Goal: Task Accomplishment & Management: Use online tool/utility

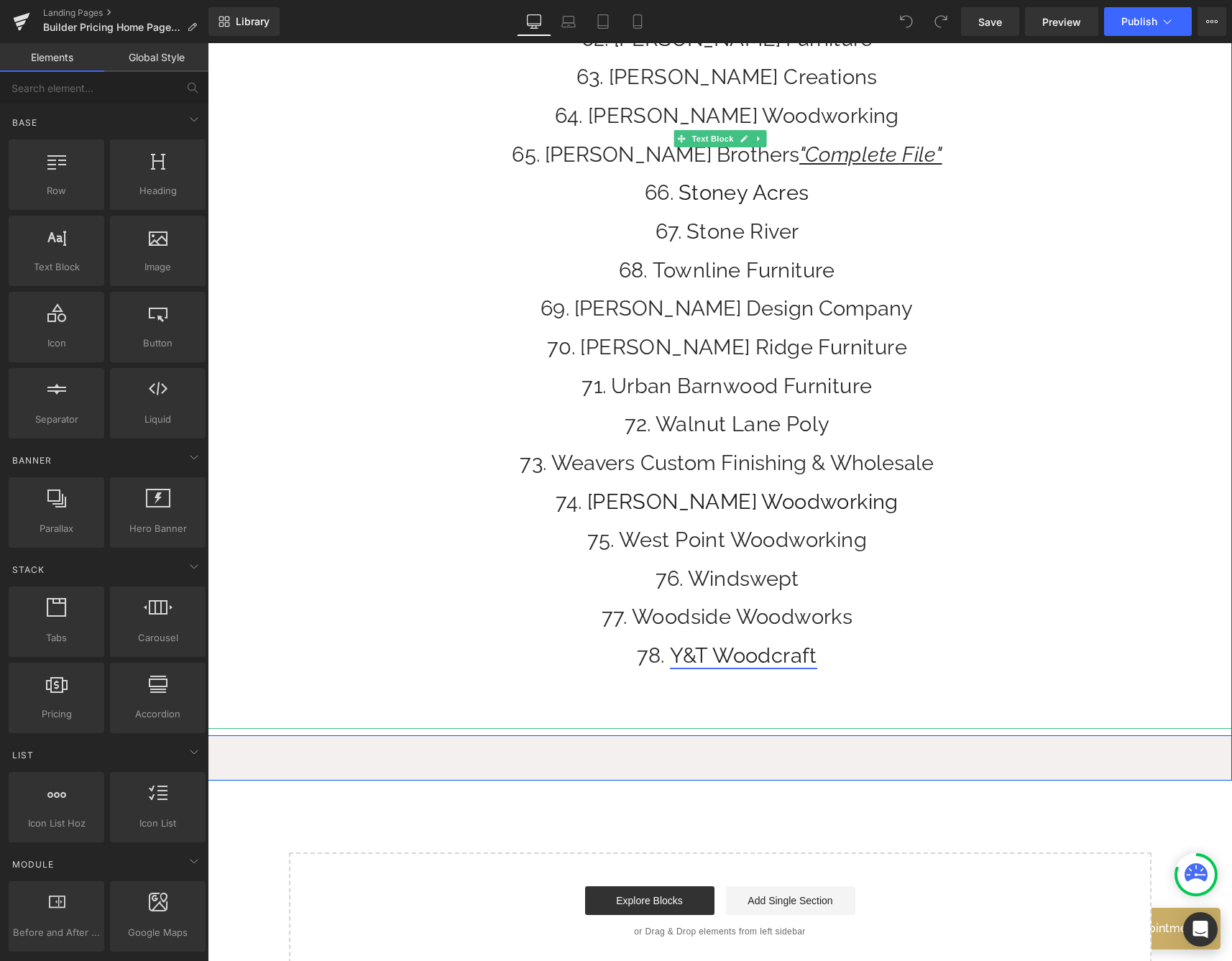
scroll to position [2613, 0]
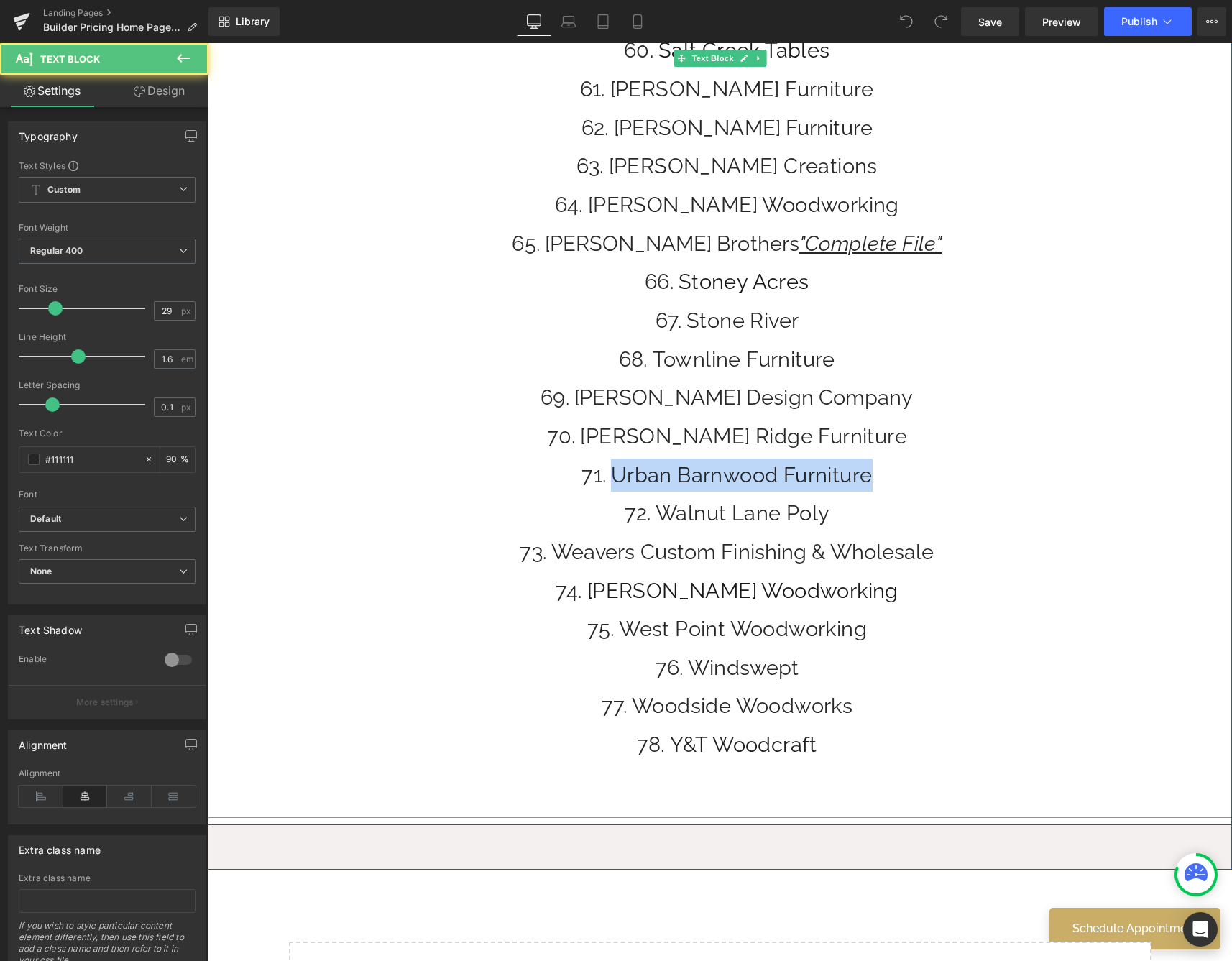
drag, startPoint x: 878, startPoint y: 478, endPoint x: 606, endPoint y: 470, distance: 272.1
click at [607, 470] on li "Urban Barnwood Furniture" at bounding box center [727, 475] width 1010 height 33
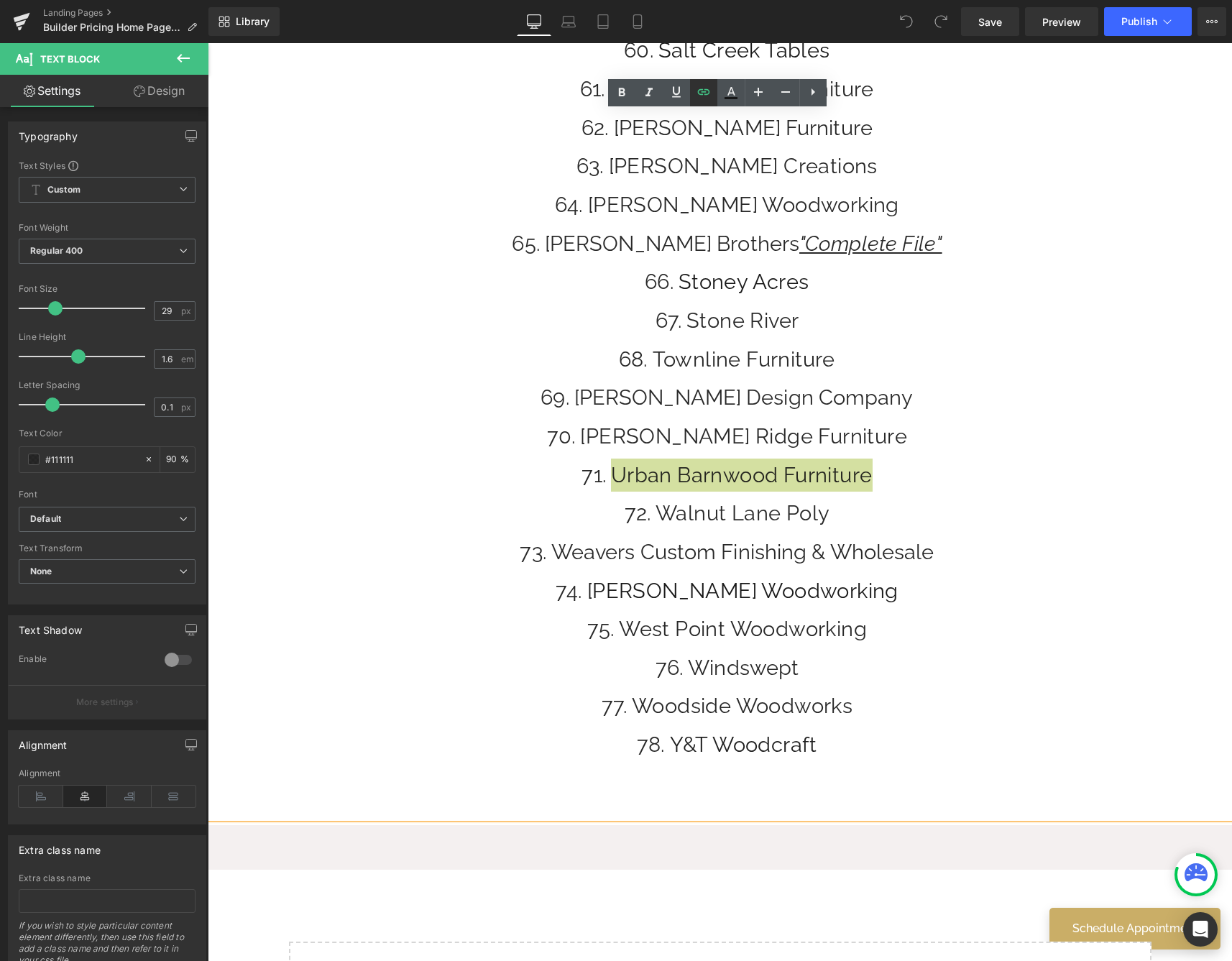
click at [709, 95] on icon at bounding box center [703, 91] width 17 height 17
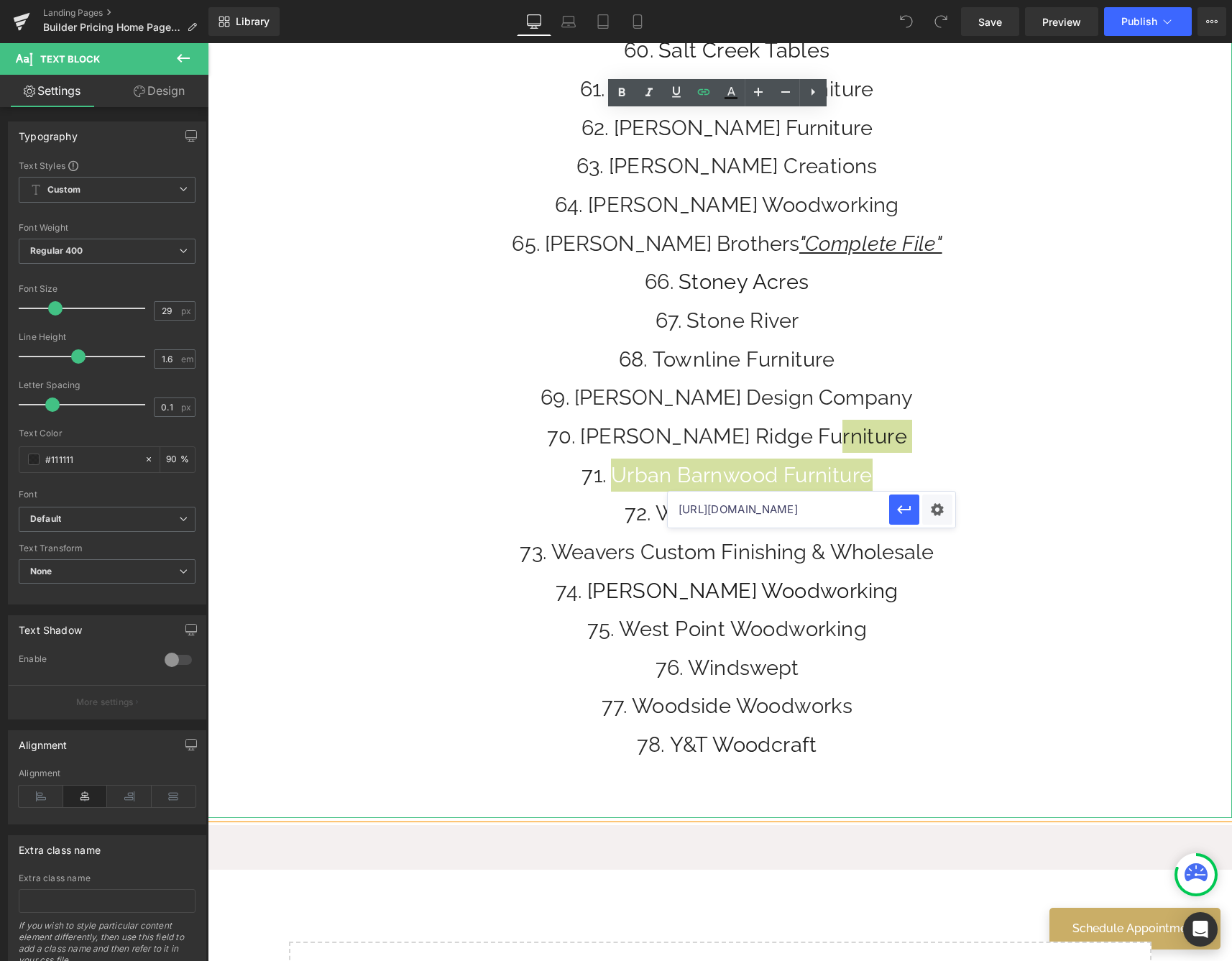
click at [716, 512] on input "[URL][DOMAIN_NAME]" at bounding box center [778, 509] width 221 height 36
click at [716, 511] on input "[URL][DOMAIN_NAME]" at bounding box center [778, 509] width 221 height 36
click at [717, 510] on input "[URL][DOMAIN_NAME]" at bounding box center [778, 509] width 221 height 36
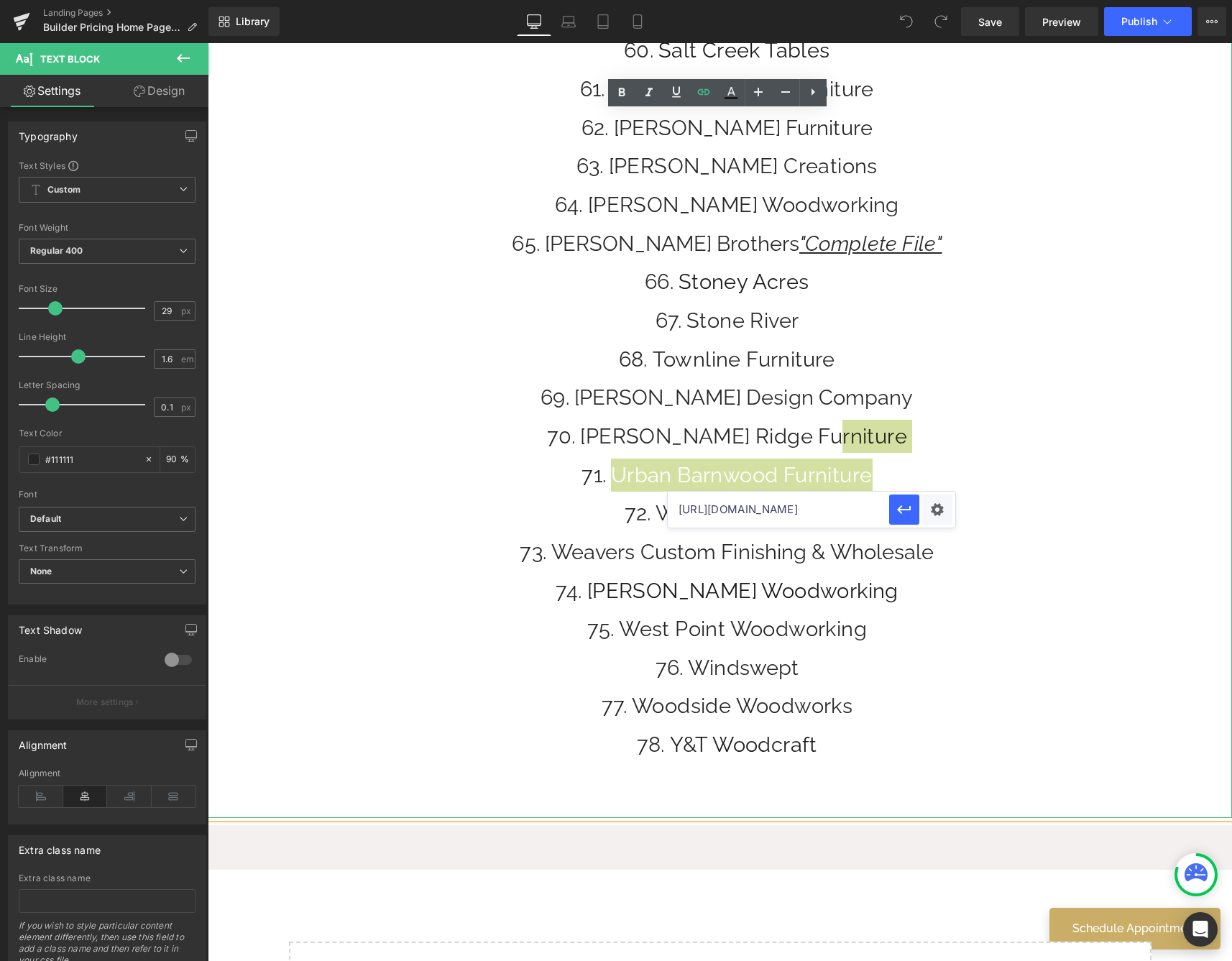
click at [717, 510] on input "[URL][DOMAIN_NAME]" at bounding box center [778, 509] width 221 height 36
drag, startPoint x: 887, startPoint y: 549, endPoint x: 1161, endPoint y: 518, distance: 275.7
paste input "674632"
type input "[URL][DOMAIN_NAME]"
click at [910, 513] on icon "button" at bounding box center [904, 509] width 17 height 17
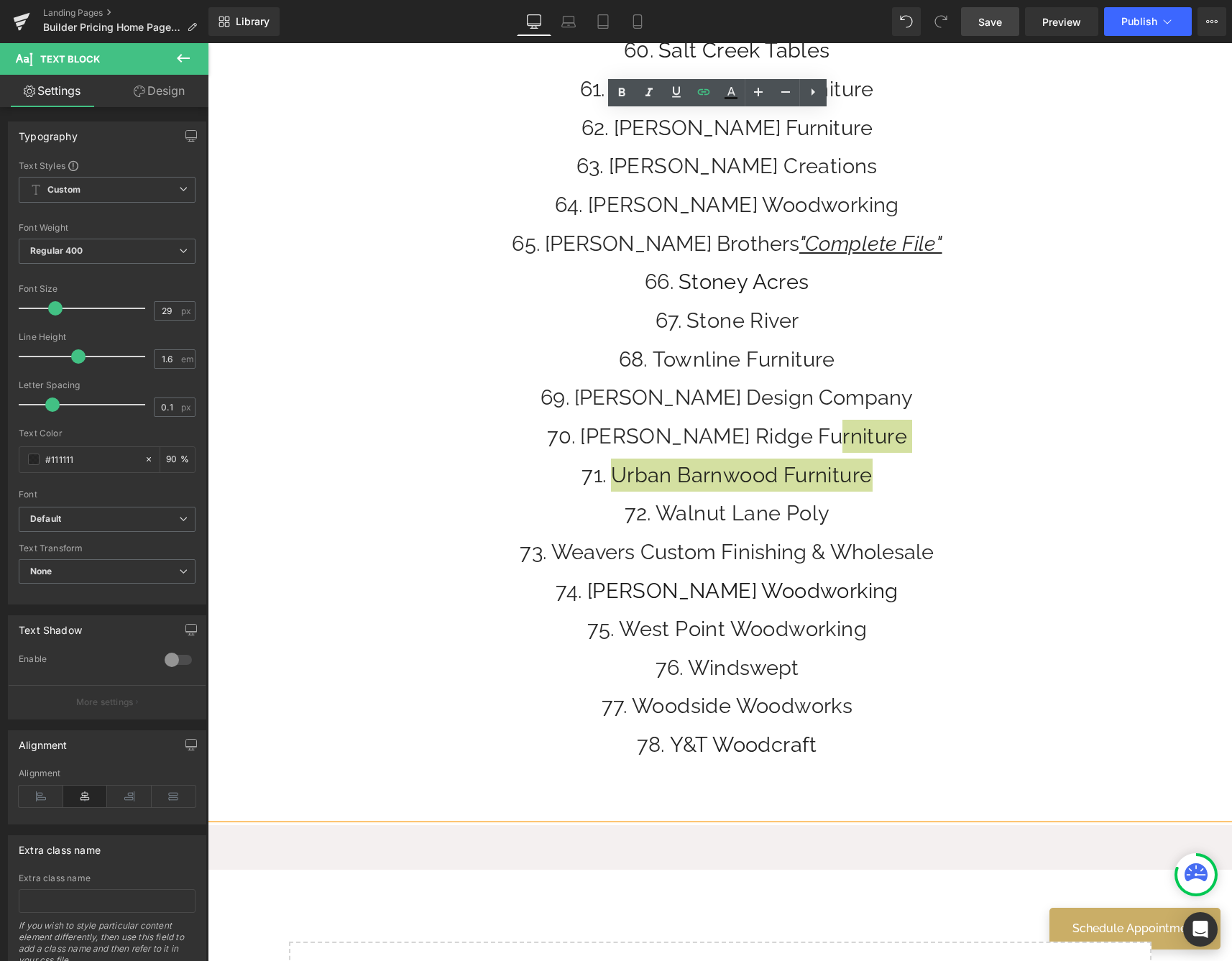
click at [981, 30] on link "Save" at bounding box center [990, 21] width 58 height 29
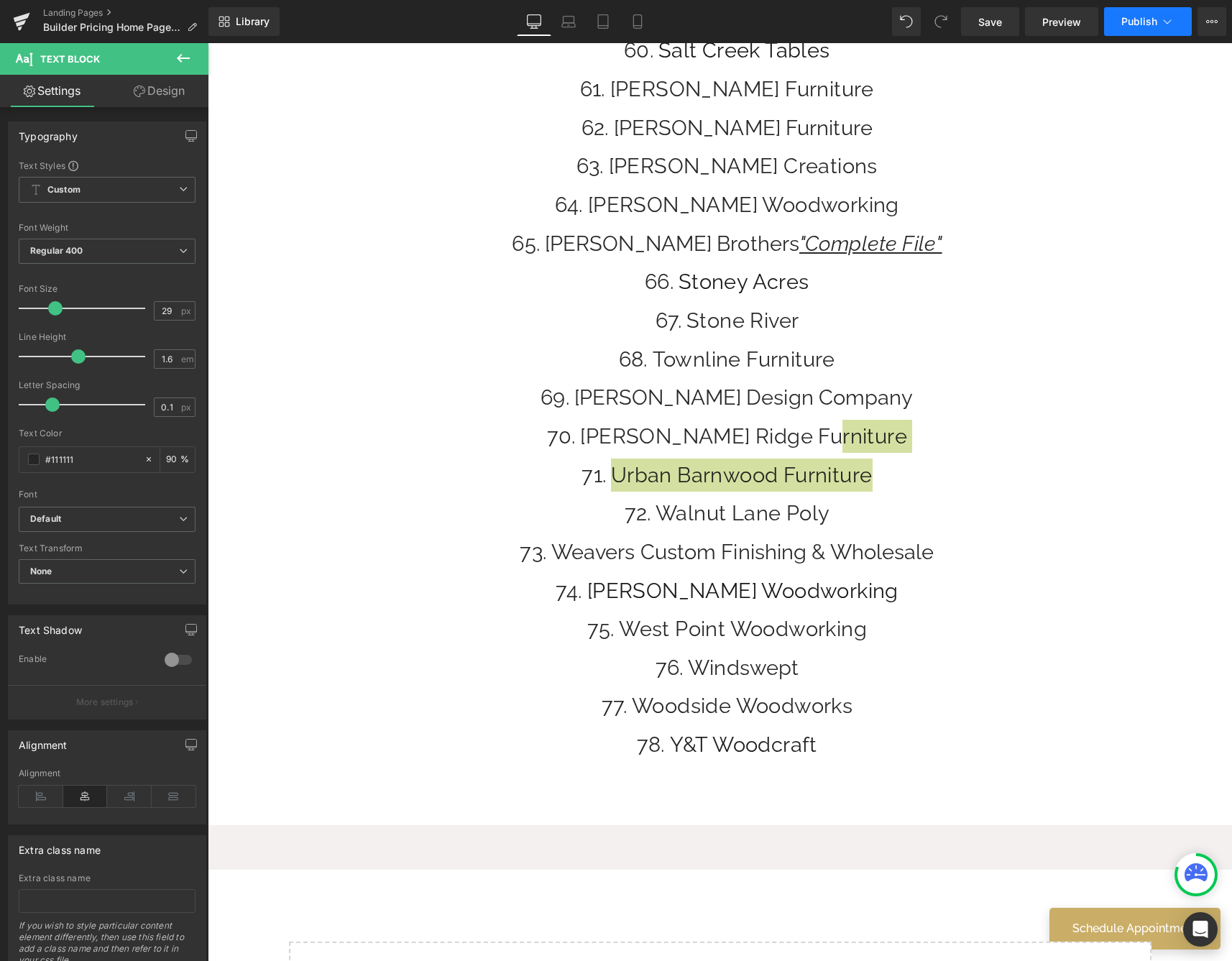
click at [1129, 20] on span "Publish" at bounding box center [1139, 21] width 36 height 11
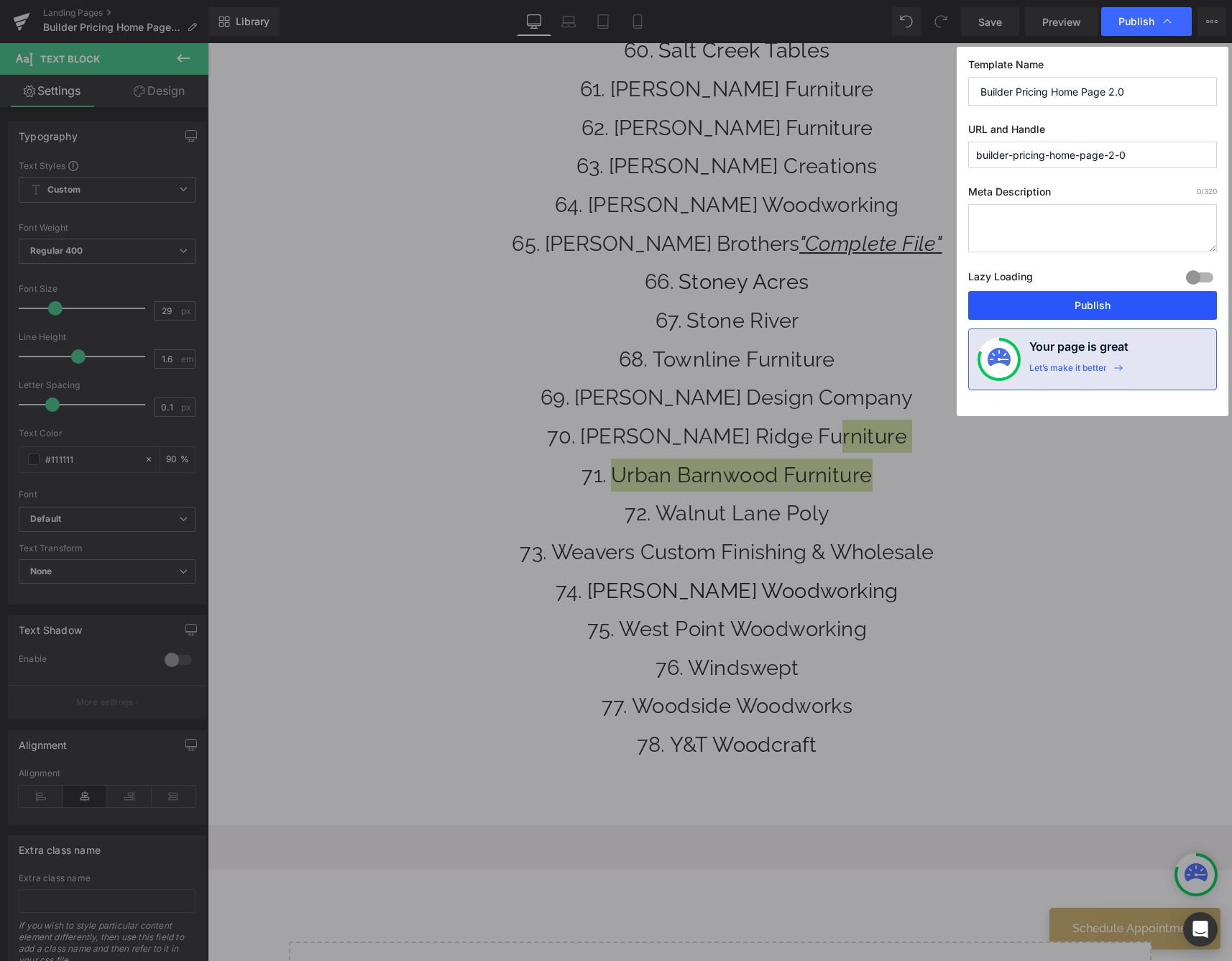
click at [998, 310] on button "Publish" at bounding box center [1092, 305] width 249 height 29
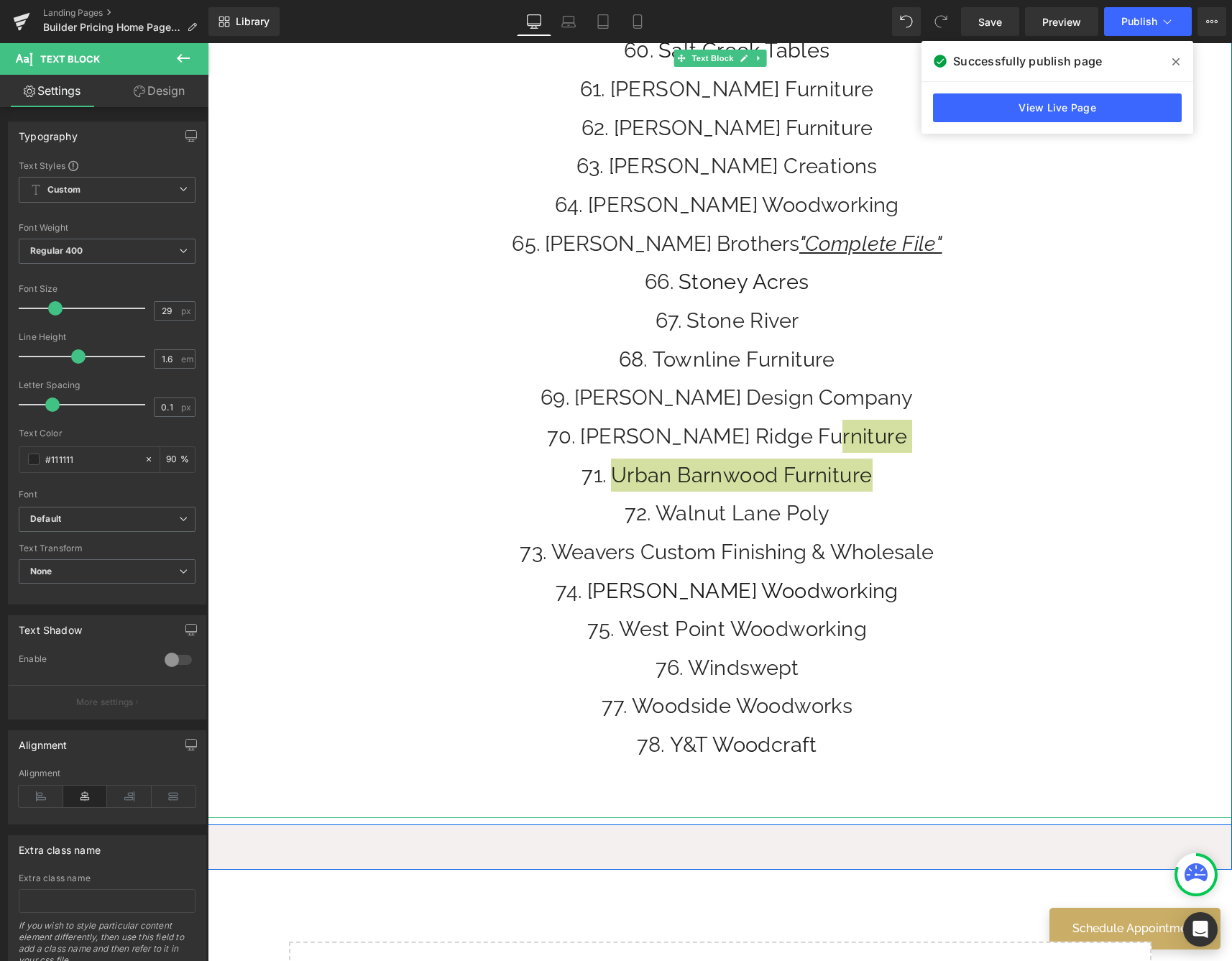
drag, startPoint x: 1174, startPoint y: 58, endPoint x: 967, endPoint y: 16, distance: 211.2
click at [1174, 58] on icon at bounding box center [1176, 62] width 7 height 11
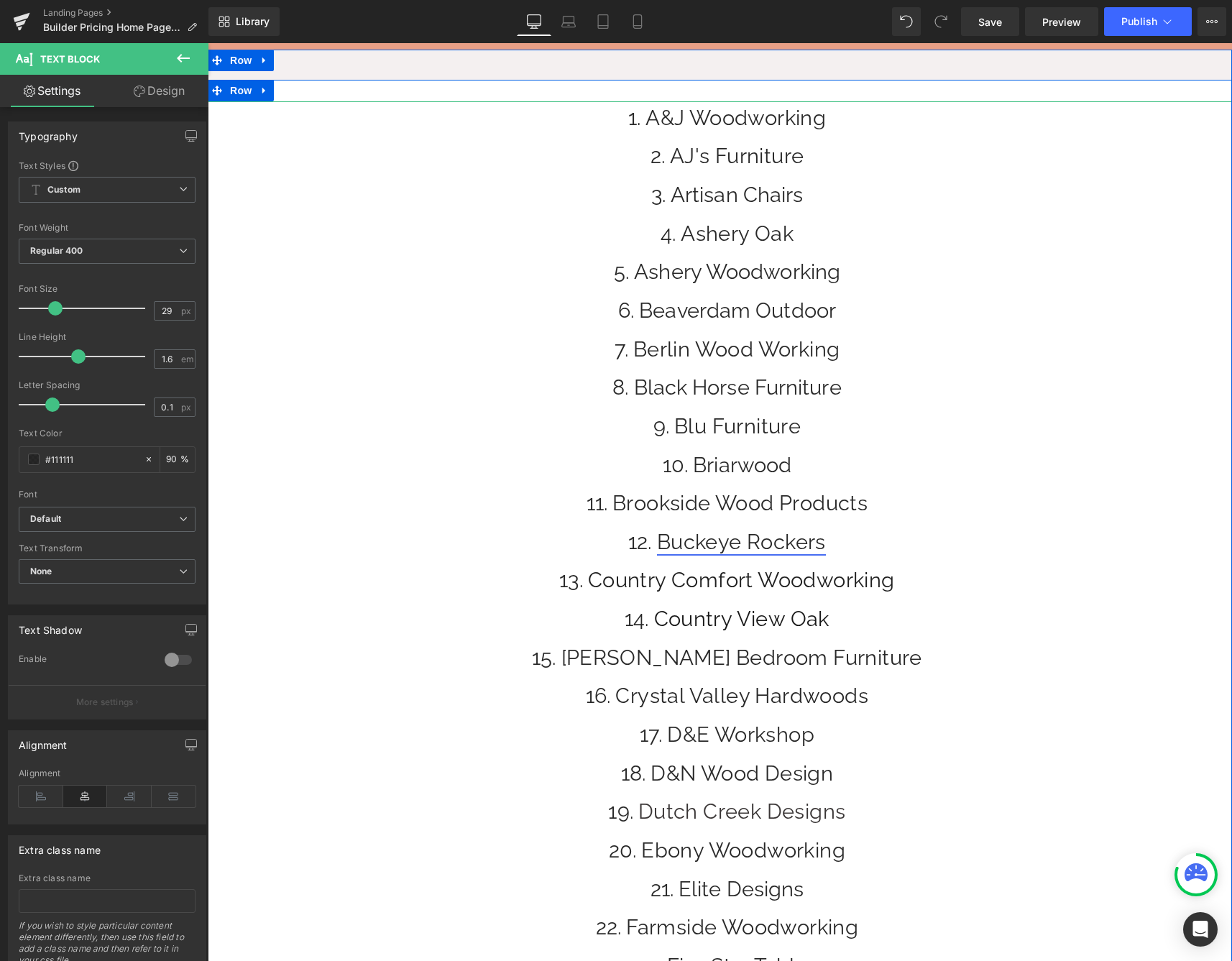
scroll to position [465, 0]
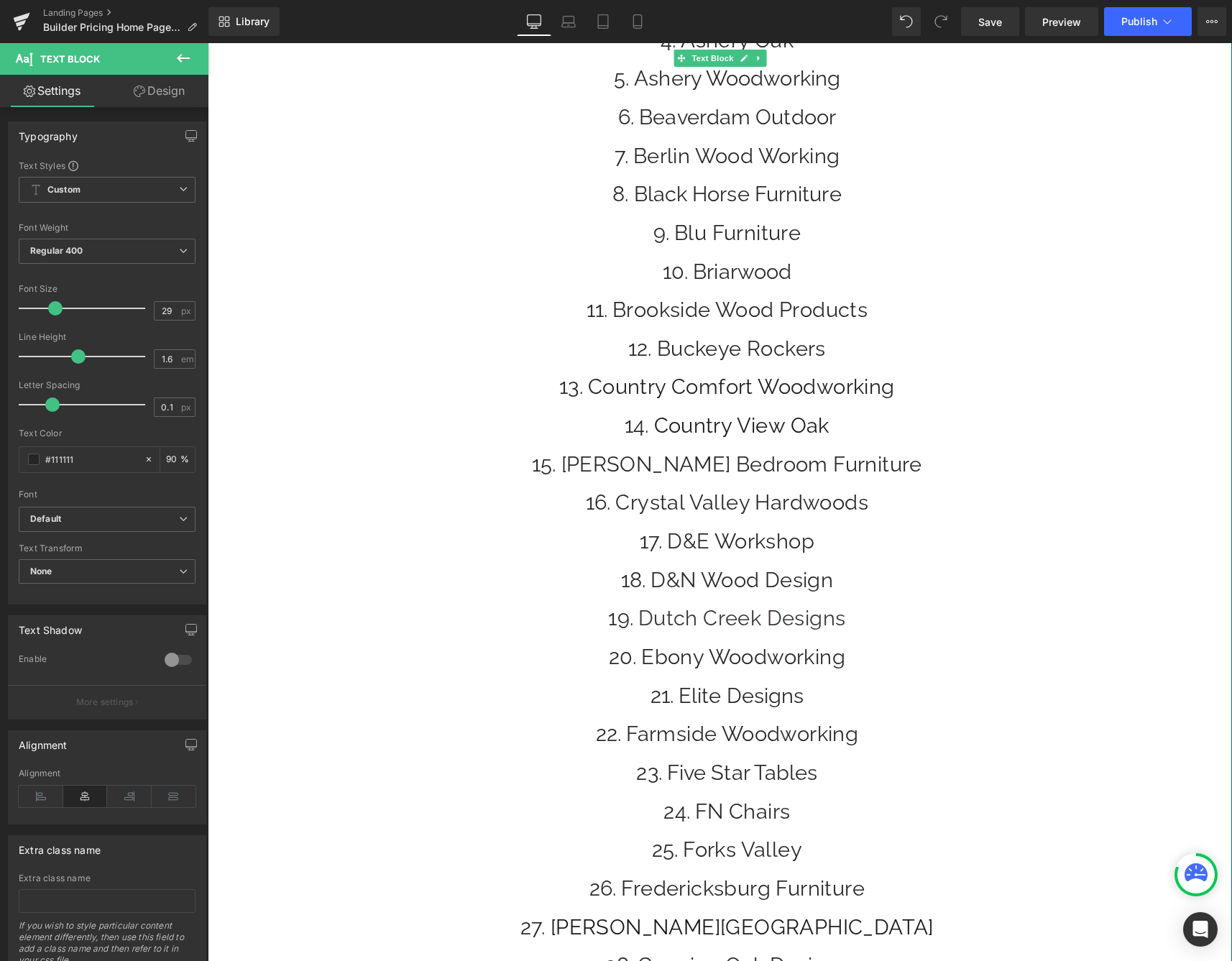
click at [847, 423] on li "Country View Oak" at bounding box center [727, 425] width 1010 height 33
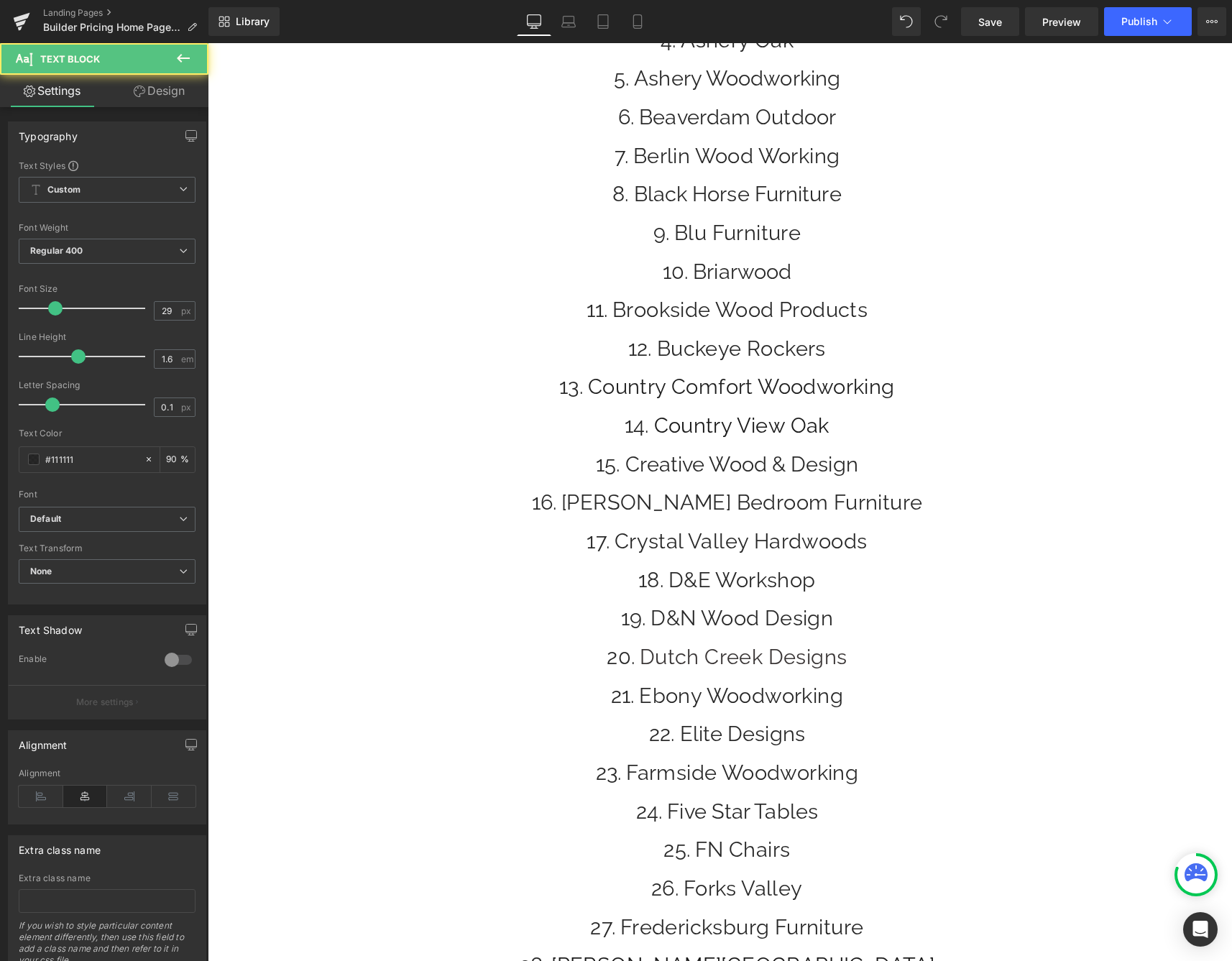
click at [981, 464] on li "Creative Wood & Design" at bounding box center [727, 464] width 1010 height 33
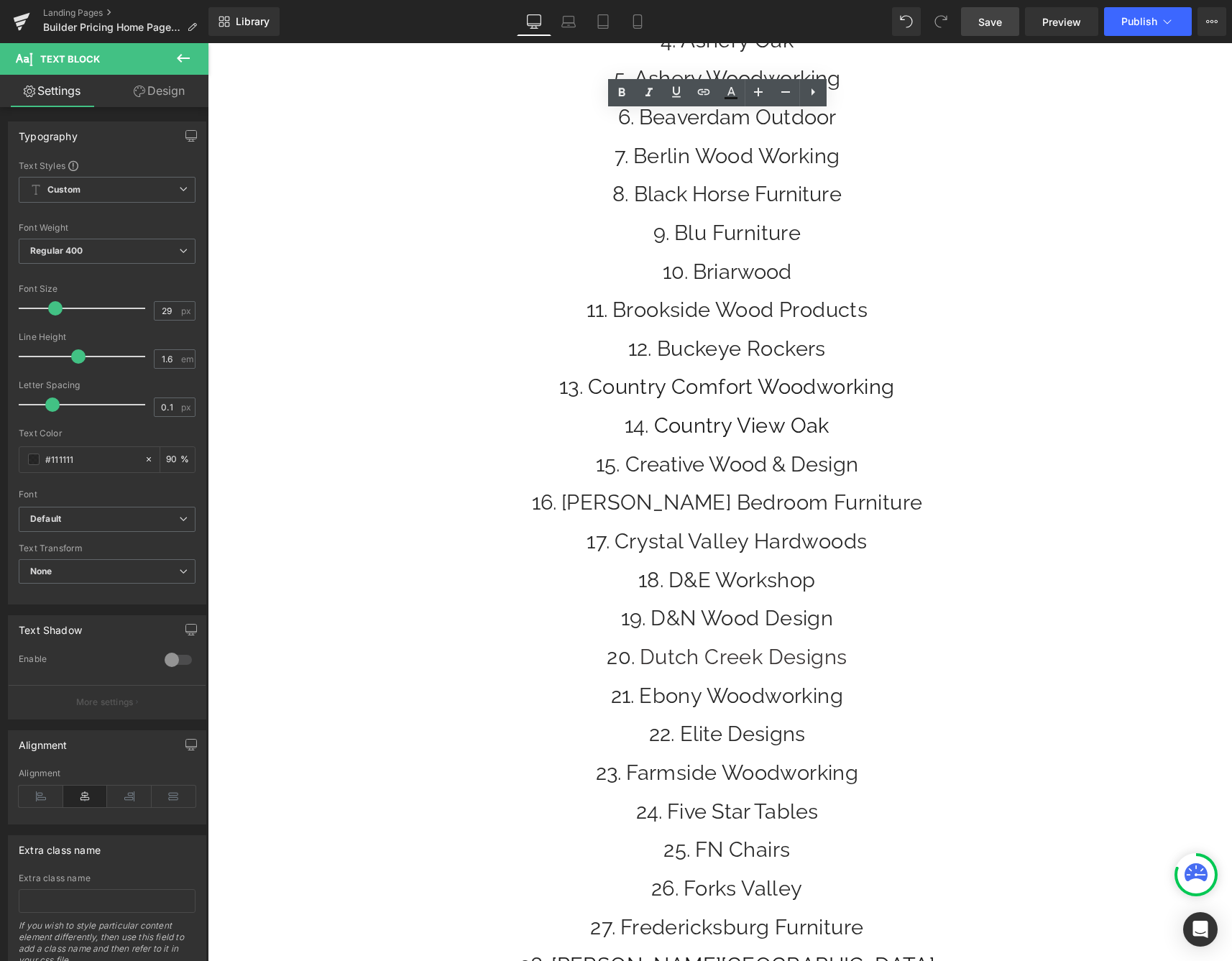
click at [988, 26] on span "Save" at bounding box center [990, 22] width 24 height 15
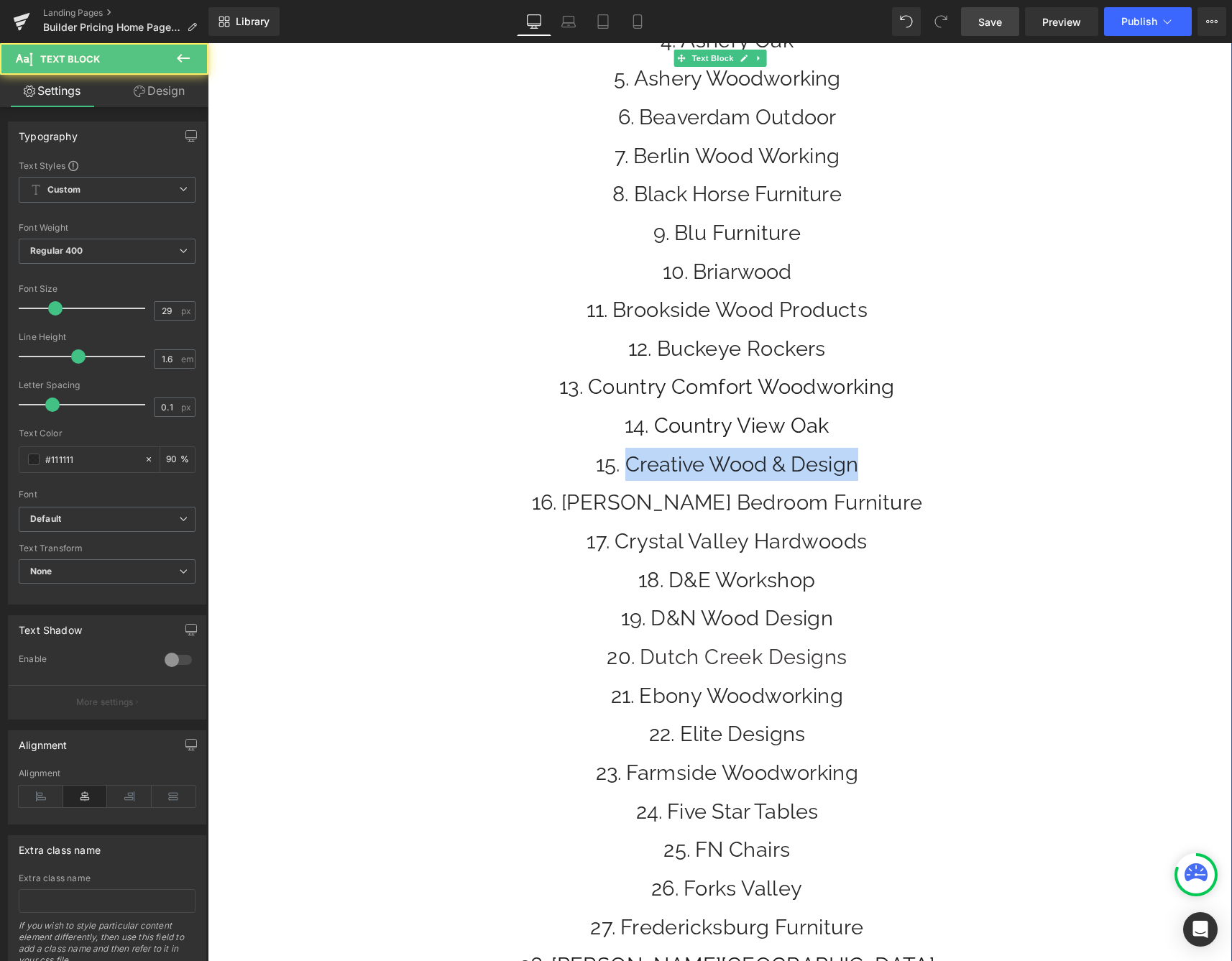
drag, startPoint x: 868, startPoint y: 460, endPoint x: 568, endPoint y: 456, distance: 300.0
click at [569, 456] on li "Creative Wood & Design" at bounding box center [727, 464] width 1010 height 33
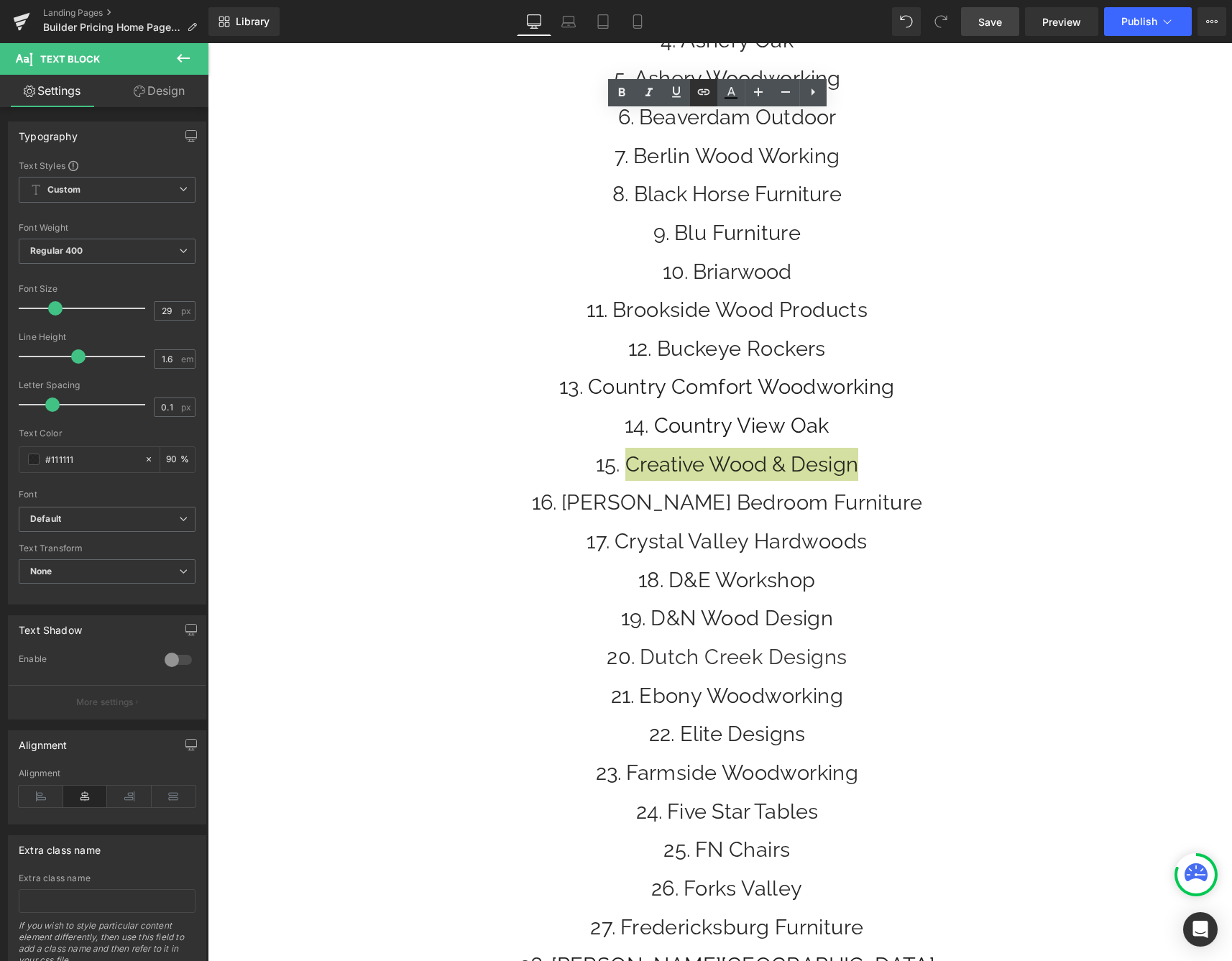
click at [705, 93] on icon at bounding box center [703, 91] width 17 height 17
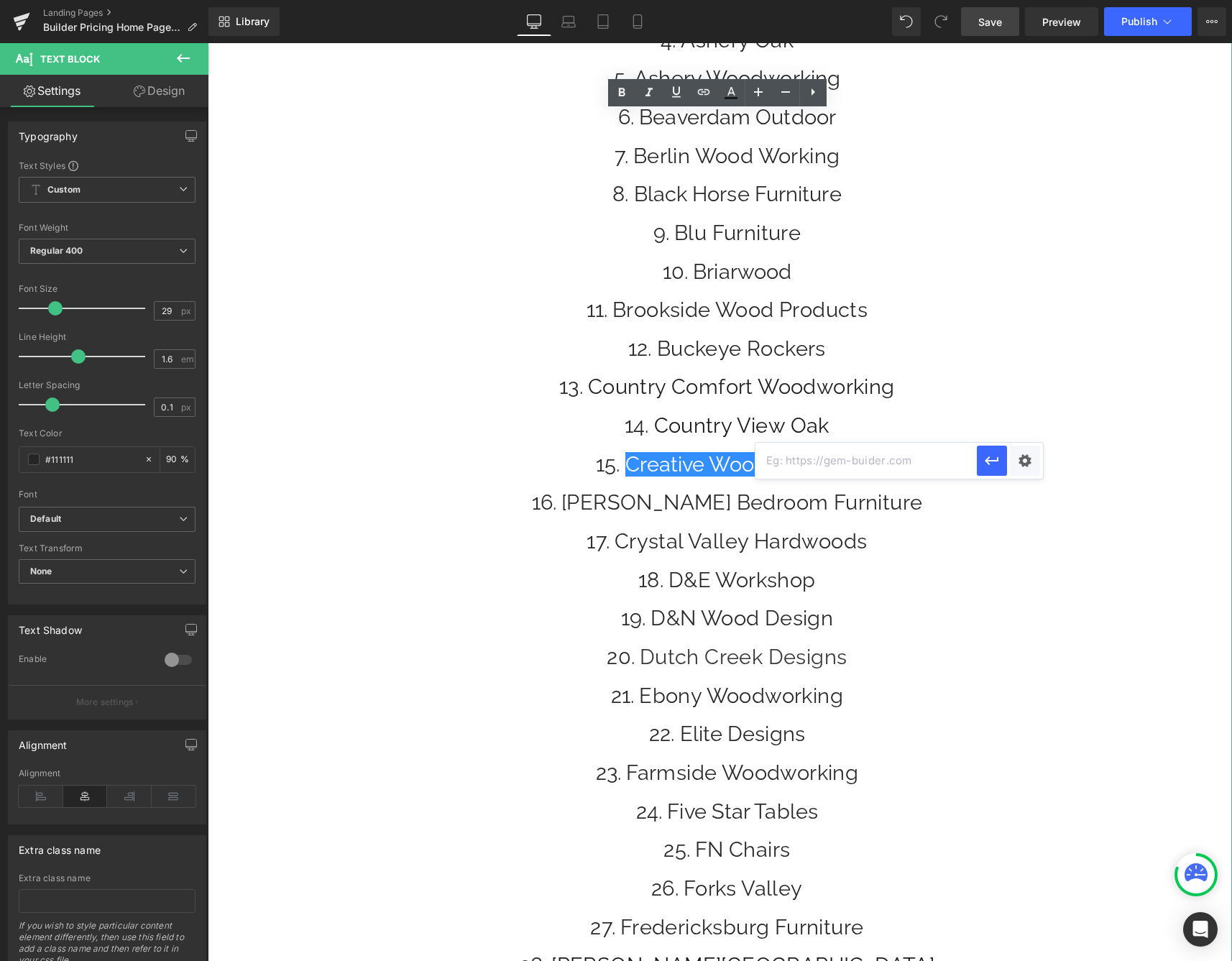
click at [796, 465] on input "text" at bounding box center [865, 460] width 221 height 36
paste input "[URL][DOMAIN_NAME]"
type input "[URL][DOMAIN_NAME]"
drag, startPoint x: 989, startPoint y: 456, endPoint x: 903, endPoint y: 247, distance: 226.0
click at [989, 456] on icon "button" at bounding box center [991, 460] width 17 height 17
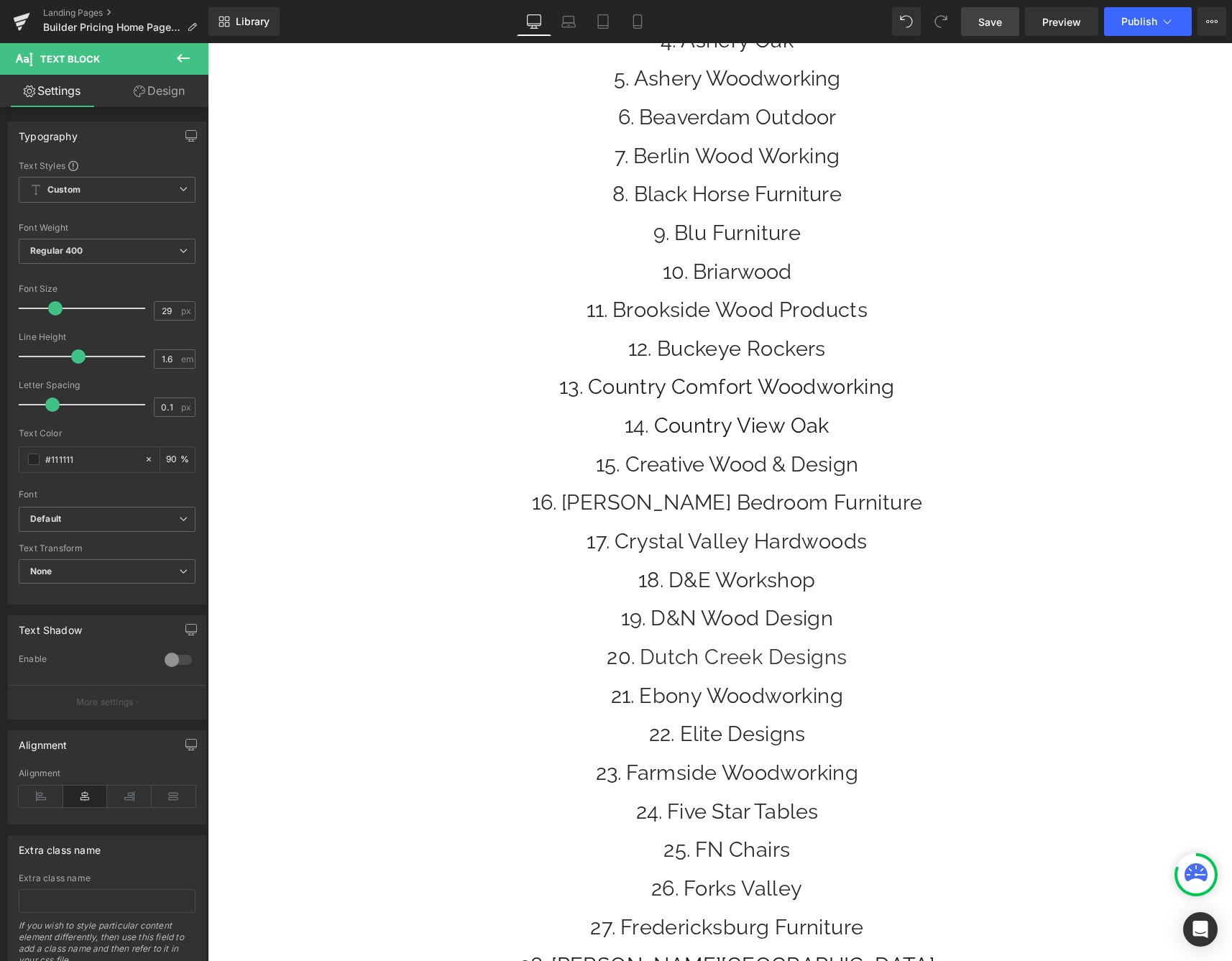
click at [981, 21] on span "Save" at bounding box center [990, 22] width 24 height 15
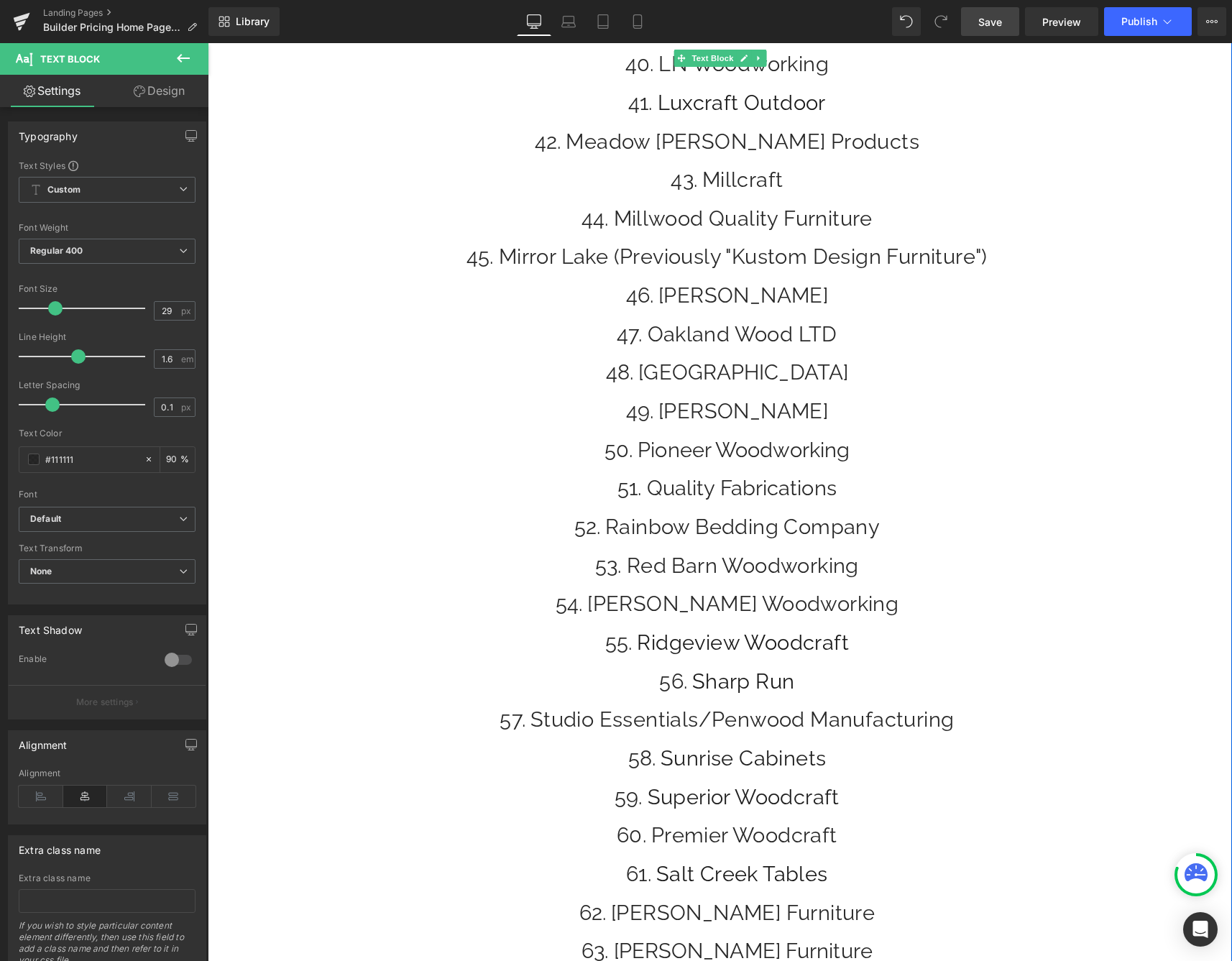
scroll to position [1826, 0]
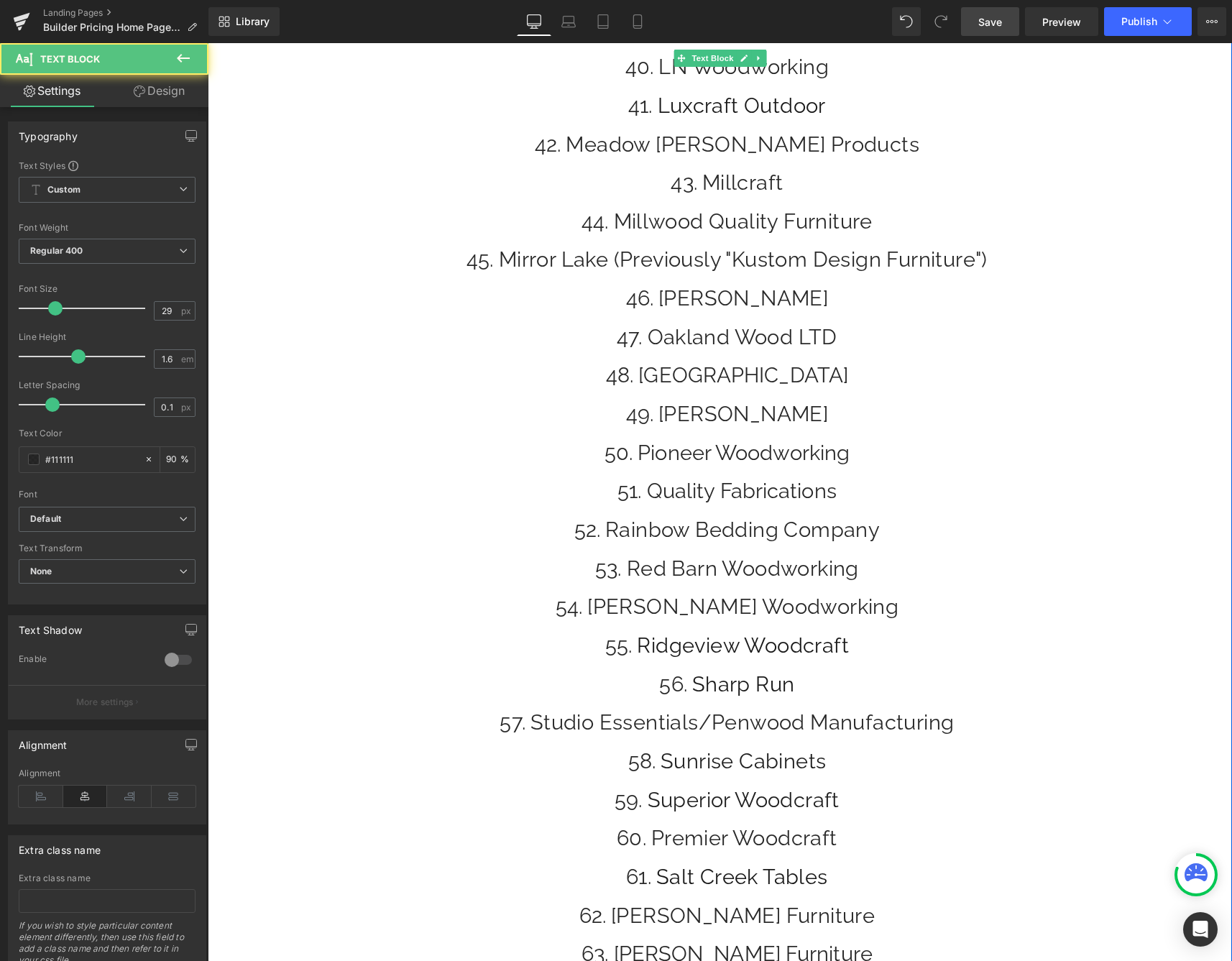
click at [865, 113] on li "Luxcraft Outdoor" at bounding box center [727, 105] width 1010 height 33
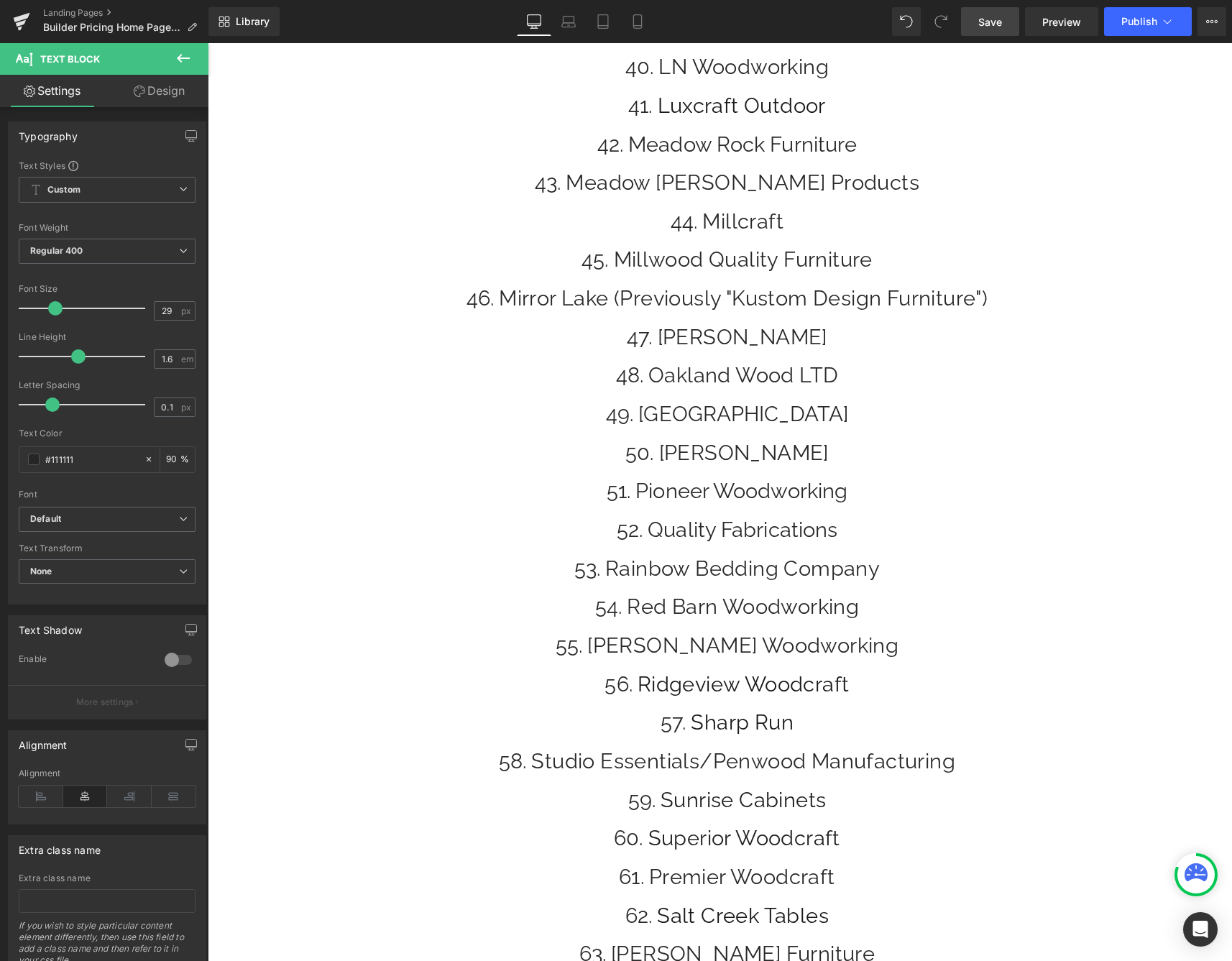
click at [996, 33] on link "Save" at bounding box center [990, 21] width 58 height 29
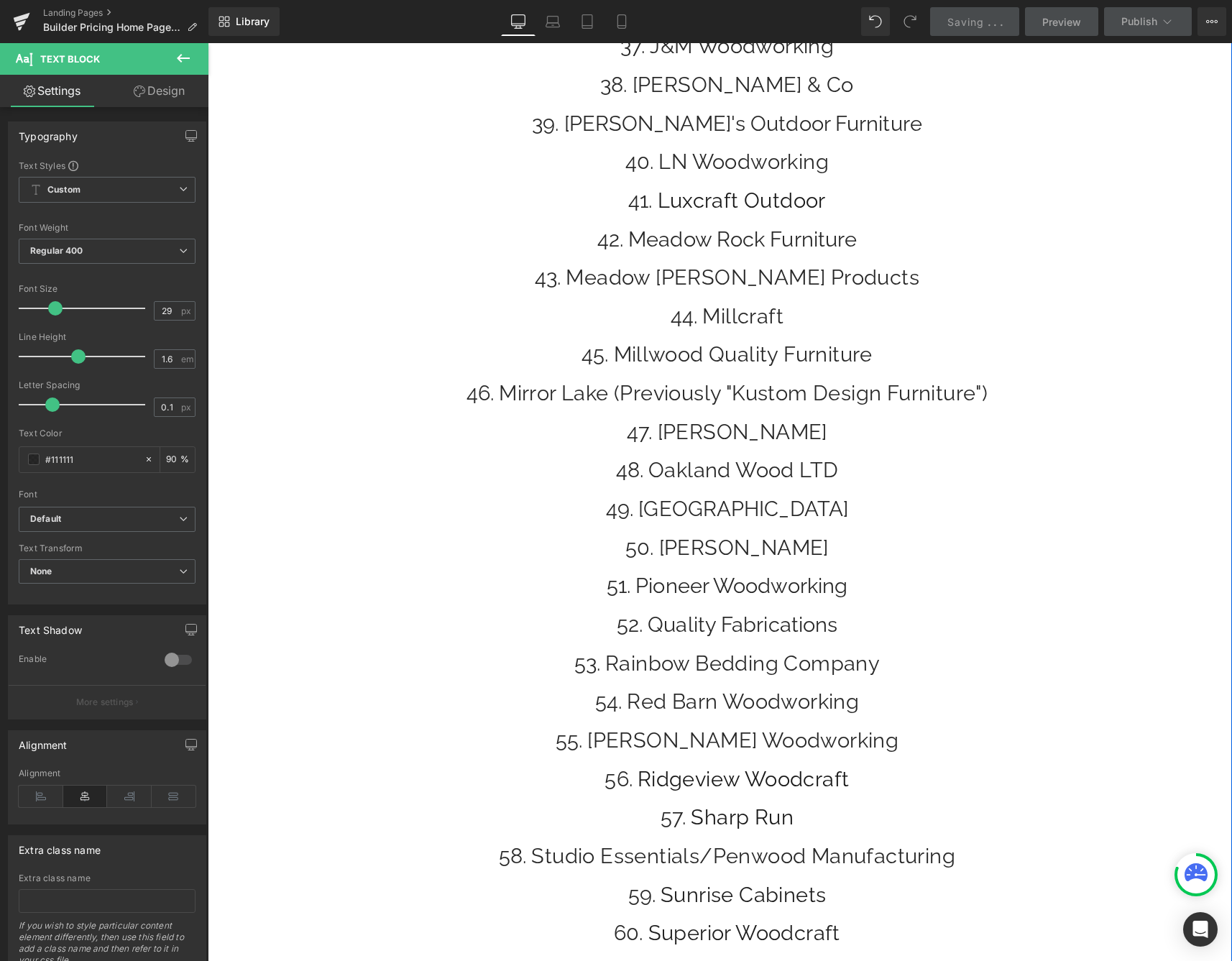
scroll to position [1577, 0]
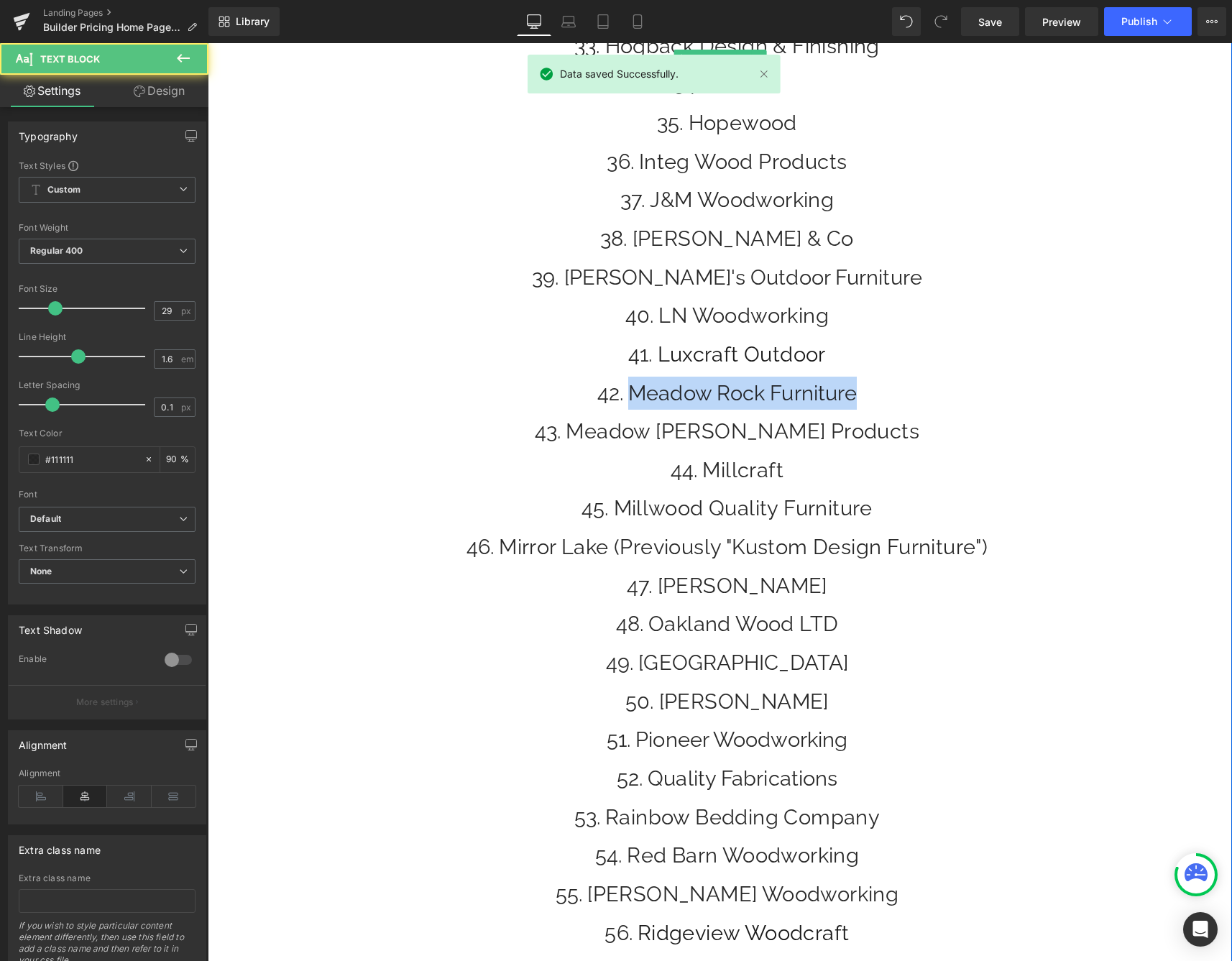
drag, startPoint x: 867, startPoint y: 389, endPoint x: 598, endPoint y: 381, distance: 269.1
click at [598, 381] on li "Meadow Rock Furniture" at bounding box center [727, 393] width 1010 height 33
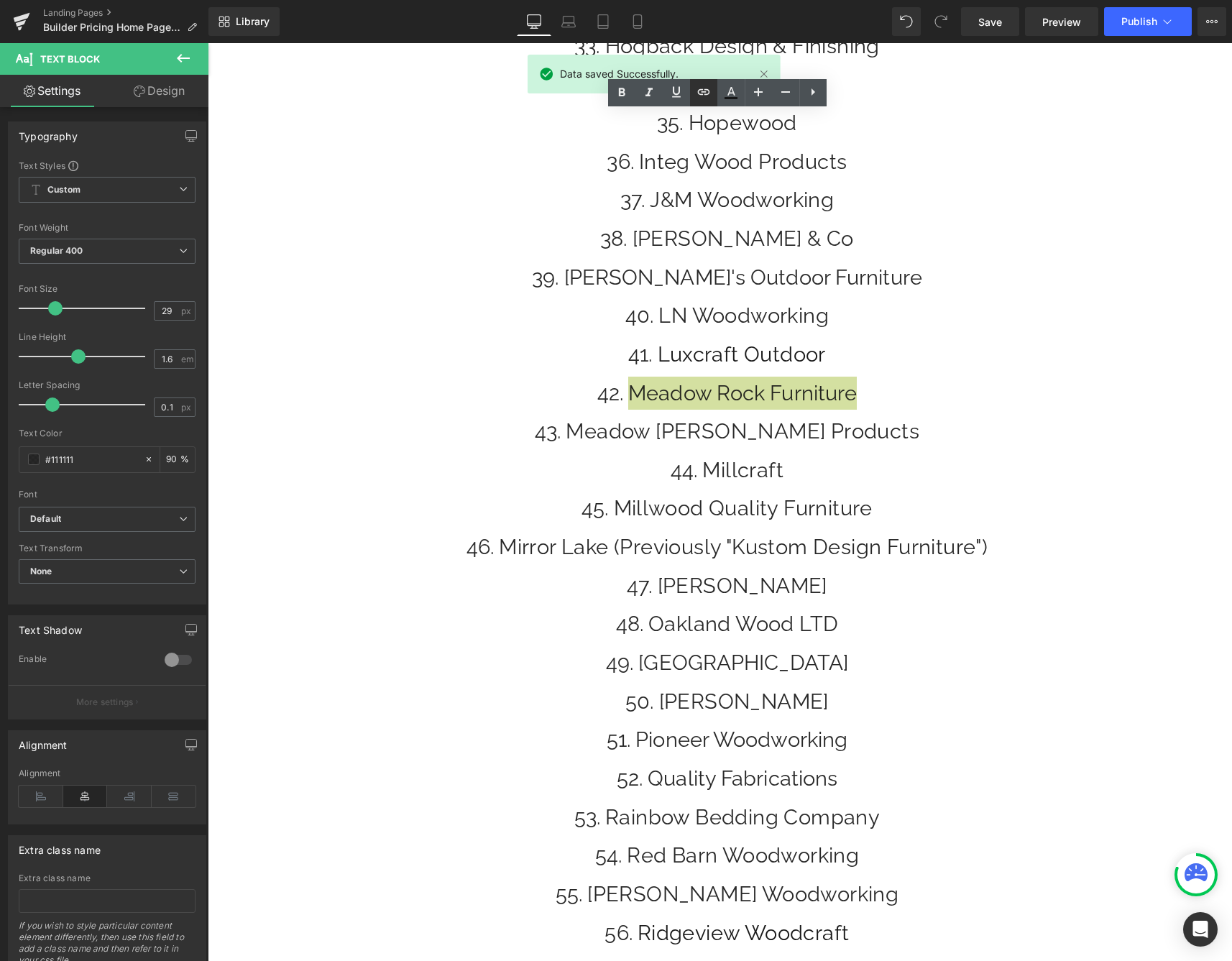
click at [703, 96] on icon at bounding box center [703, 91] width 17 height 17
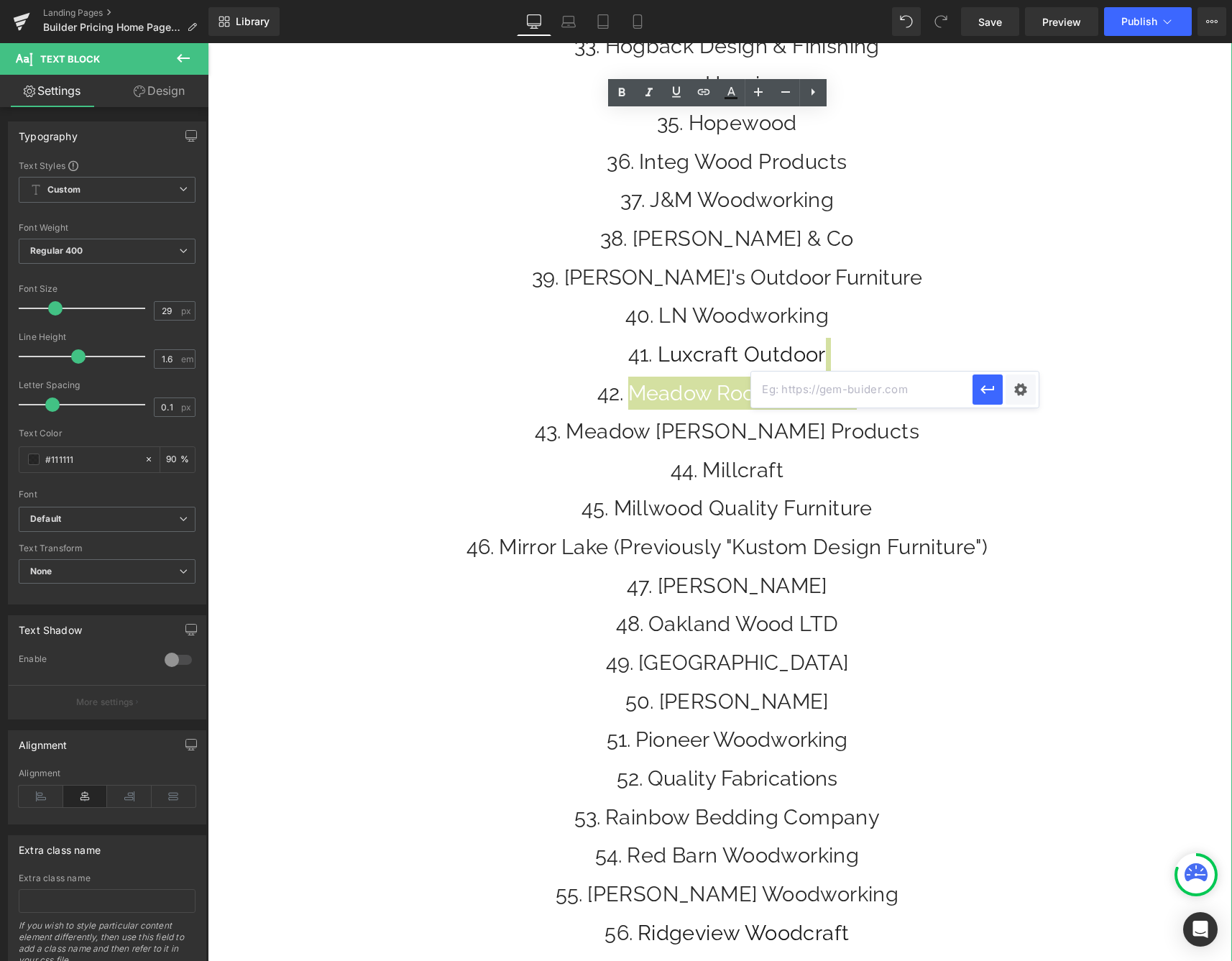
click at [790, 396] on input "text" at bounding box center [861, 389] width 221 height 36
paste input "[URL][DOMAIN_NAME]"
type input "[URL][DOMAIN_NAME]"
click at [995, 390] on icon "button" at bounding box center [987, 389] width 17 height 17
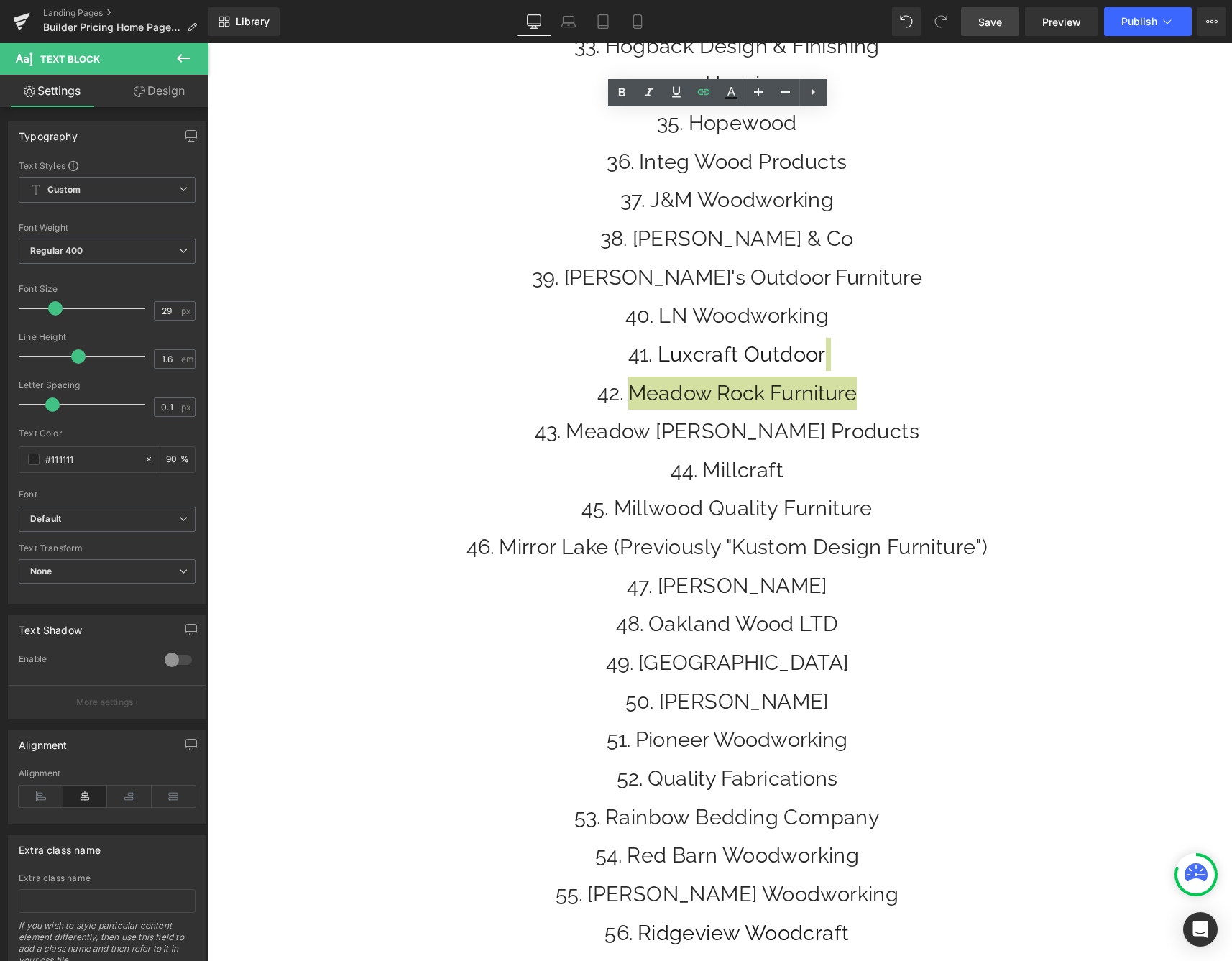
click at [981, 16] on span "Save" at bounding box center [990, 22] width 24 height 15
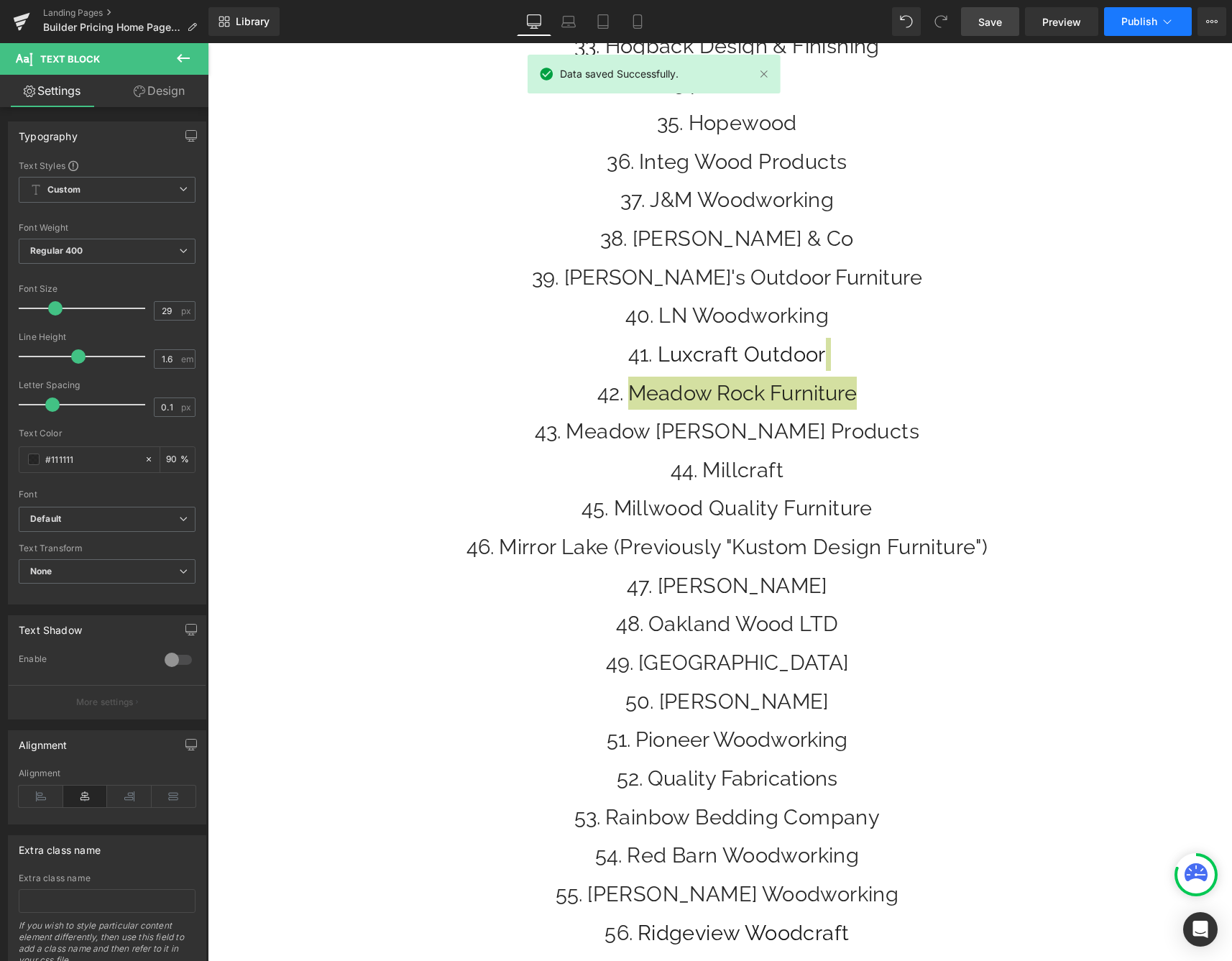
click at [1136, 25] on span "Publish" at bounding box center [1139, 21] width 36 height 11
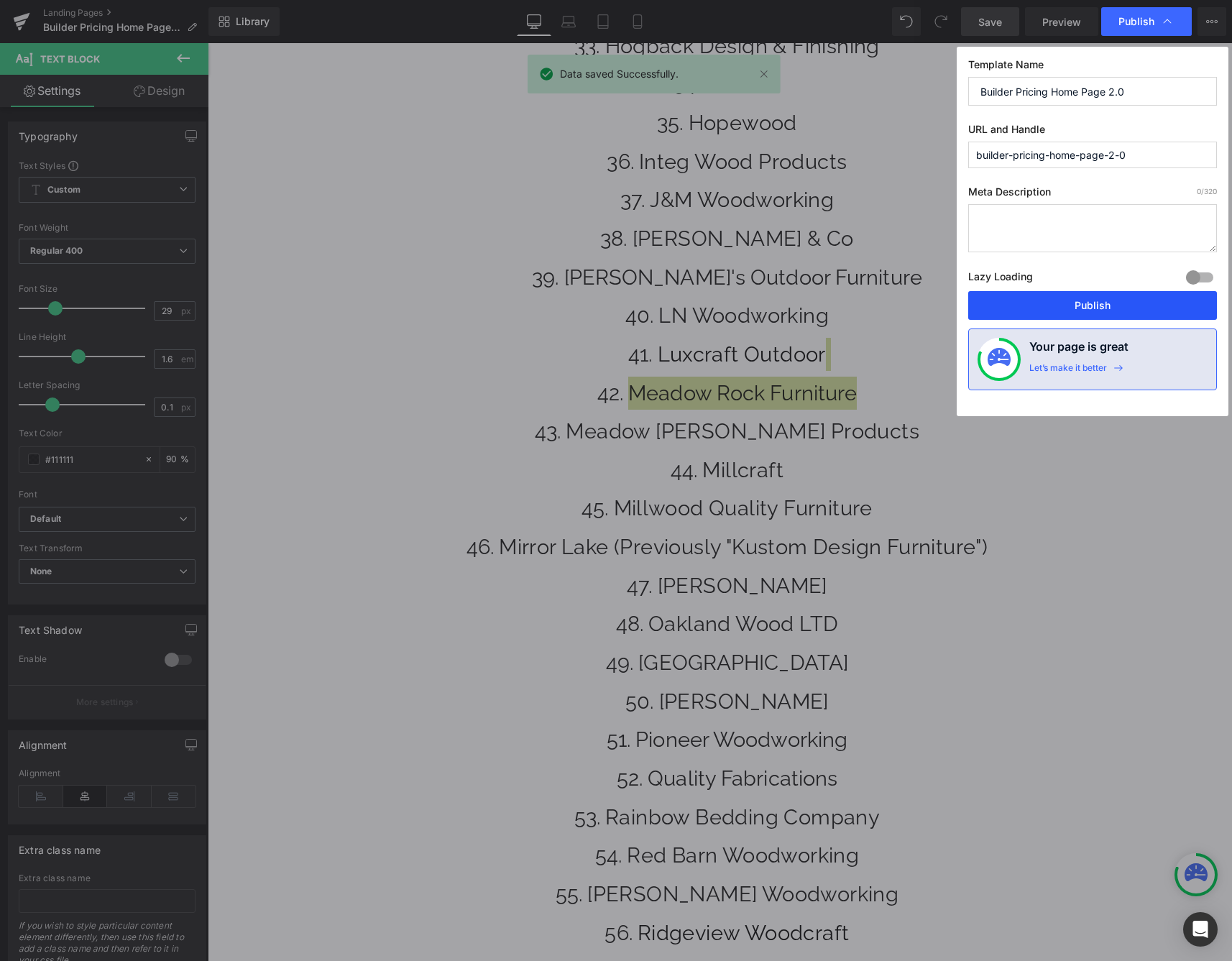
click at [1064, 303] on button "Publish" at bounding box center [1092, 305] width 249 height 29
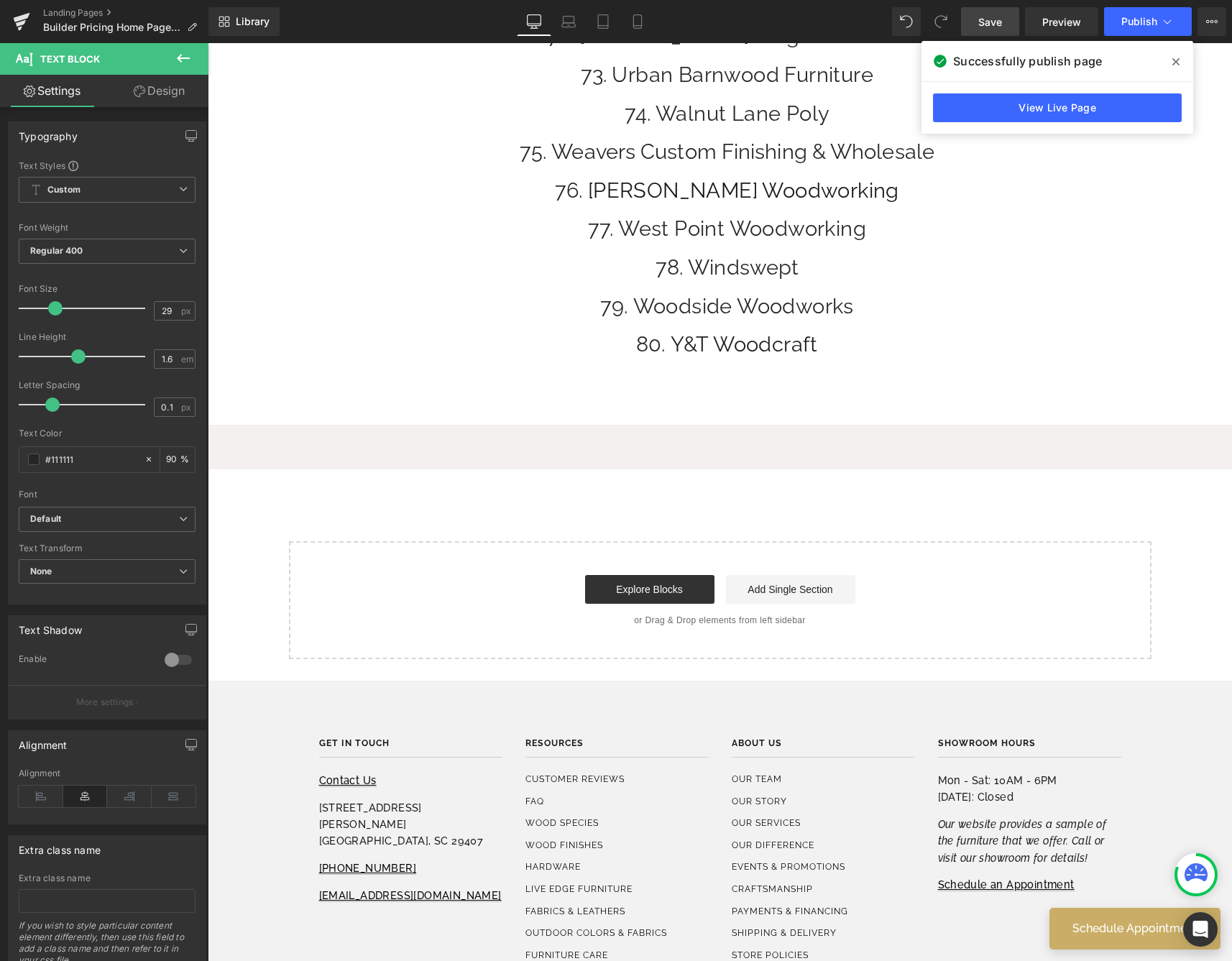
scroll to position [3059, 0]
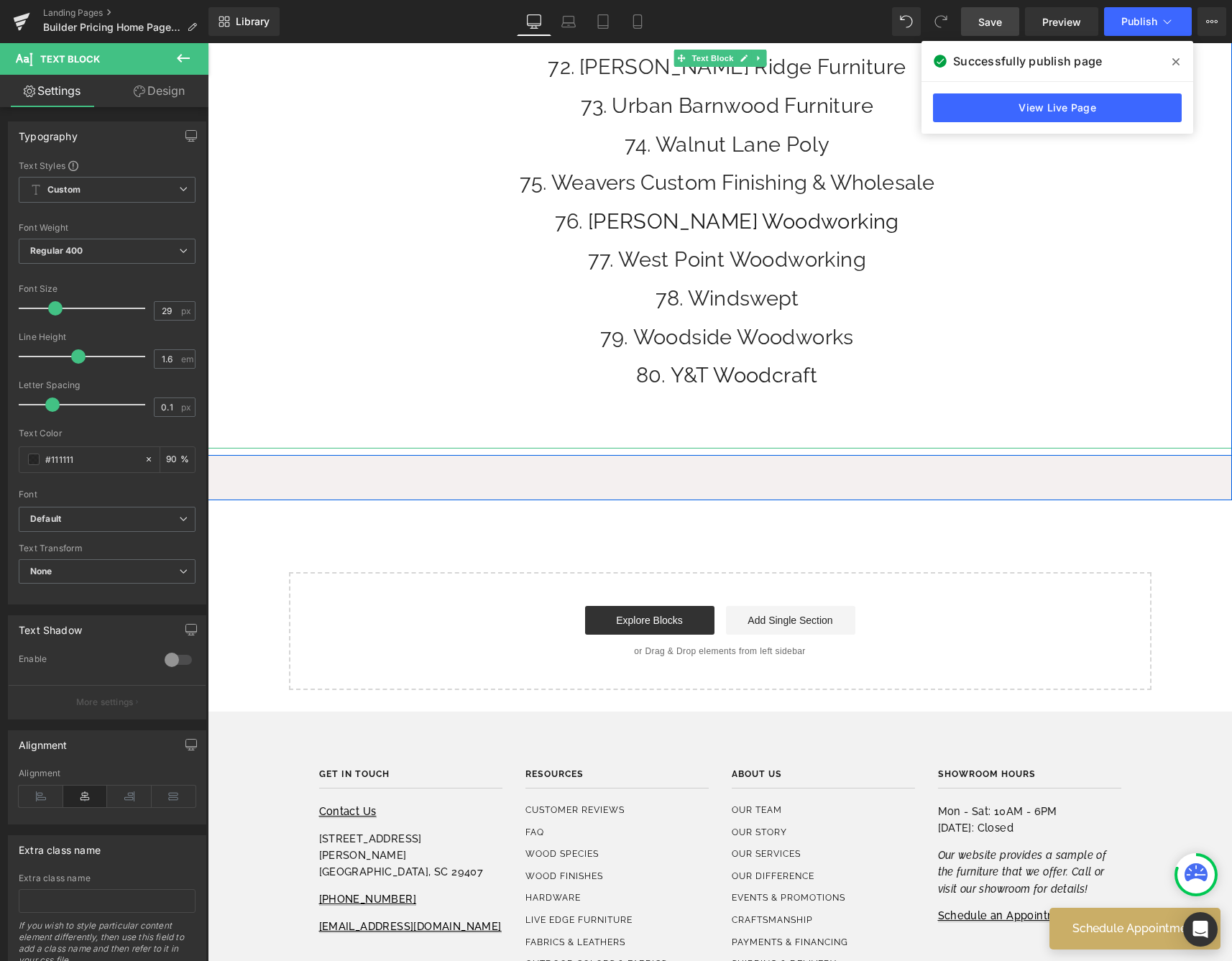
click at [891, 321] on li "Woodside Woodworks" at bounding box center [727, 337] width 1010 height 33
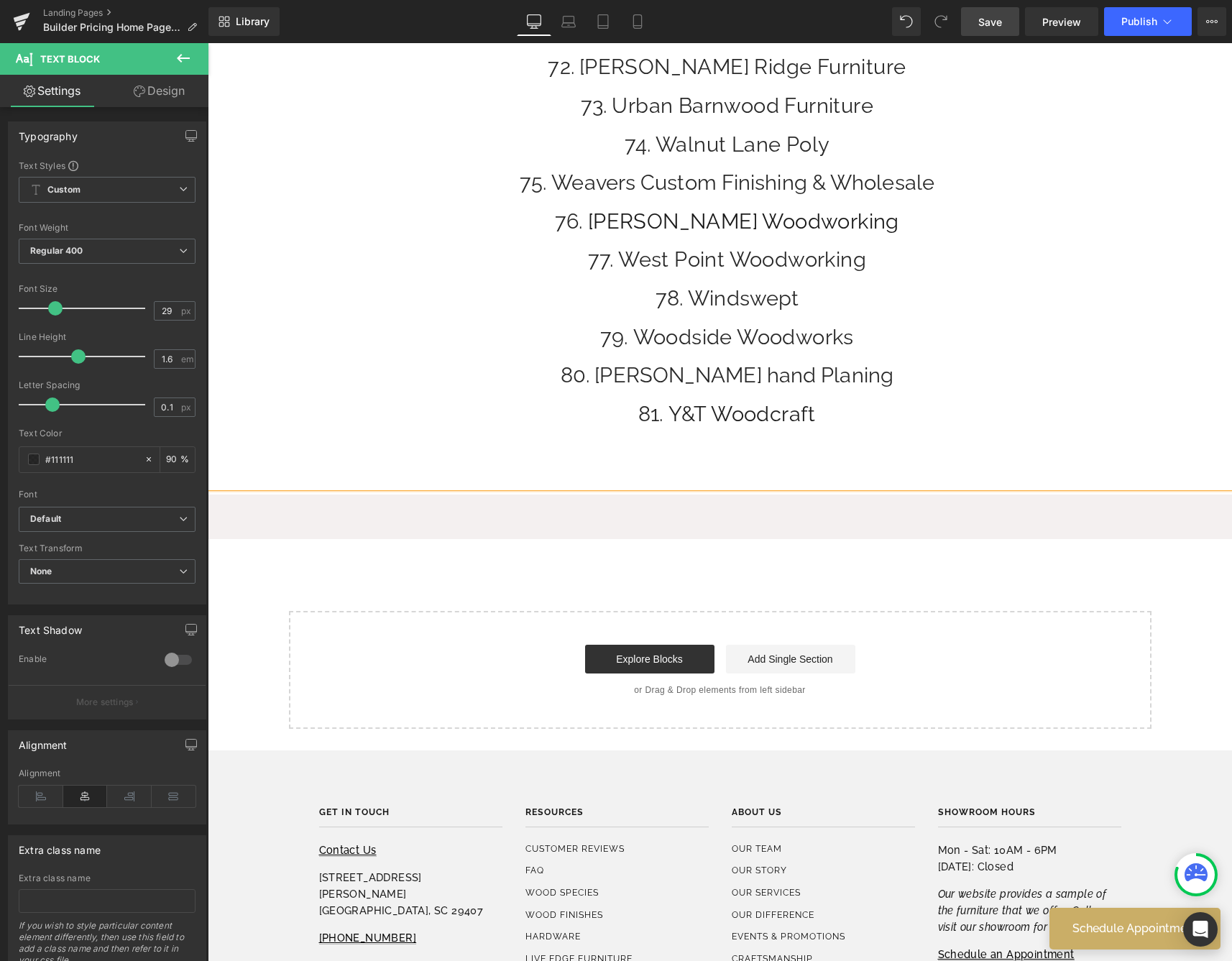
click at [979, 24] on span "Save" at bounding box center [990, 22] width 24 height 15
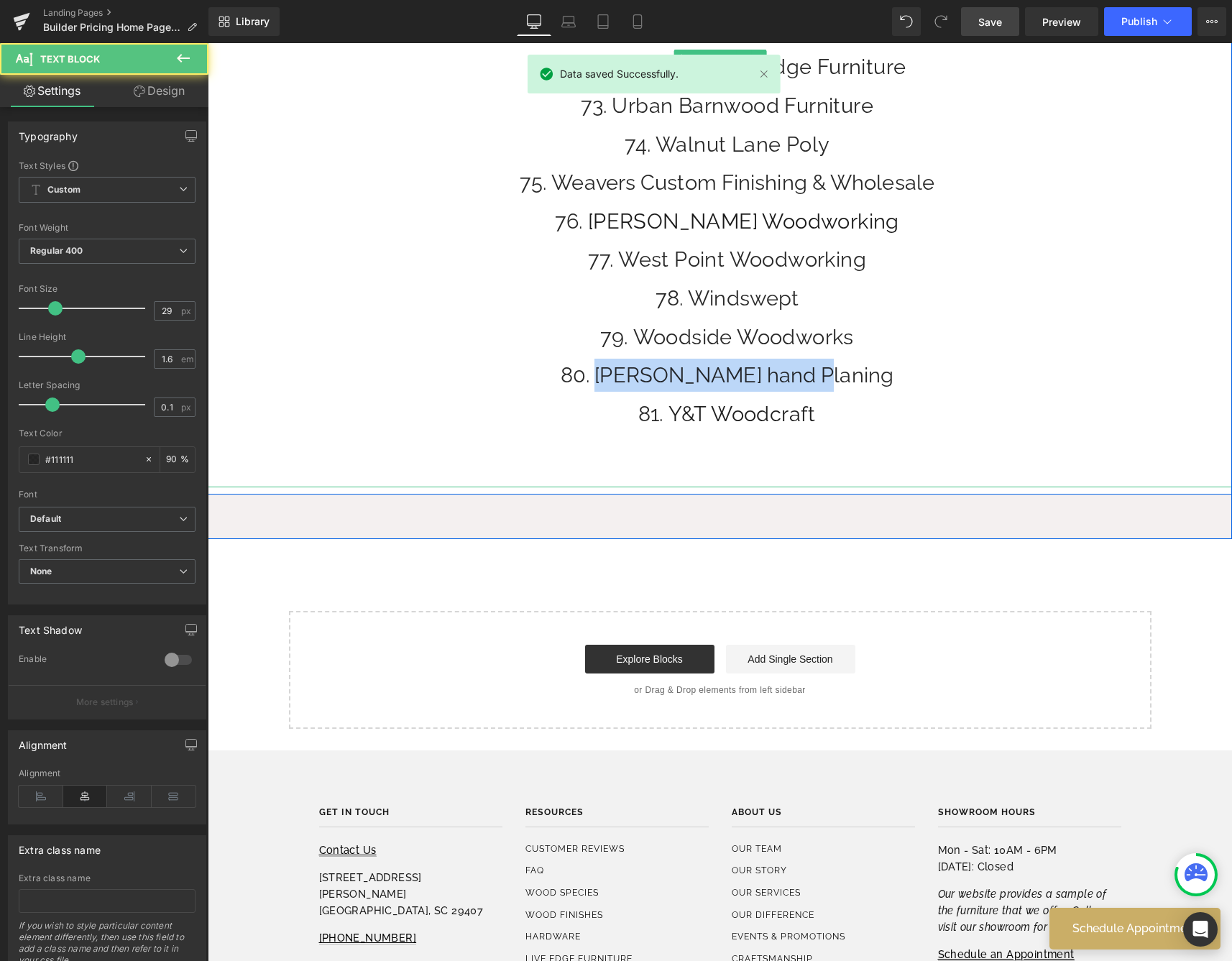
drag, startPoint x: 861, startPoint y: 376, endPoint x: 623, endPoint y: 380, distance: 238.0
click at [623, 380] on li "[PERSON_NAME] hand Planing" at bounding box center [727, 375] width 1010 height 33
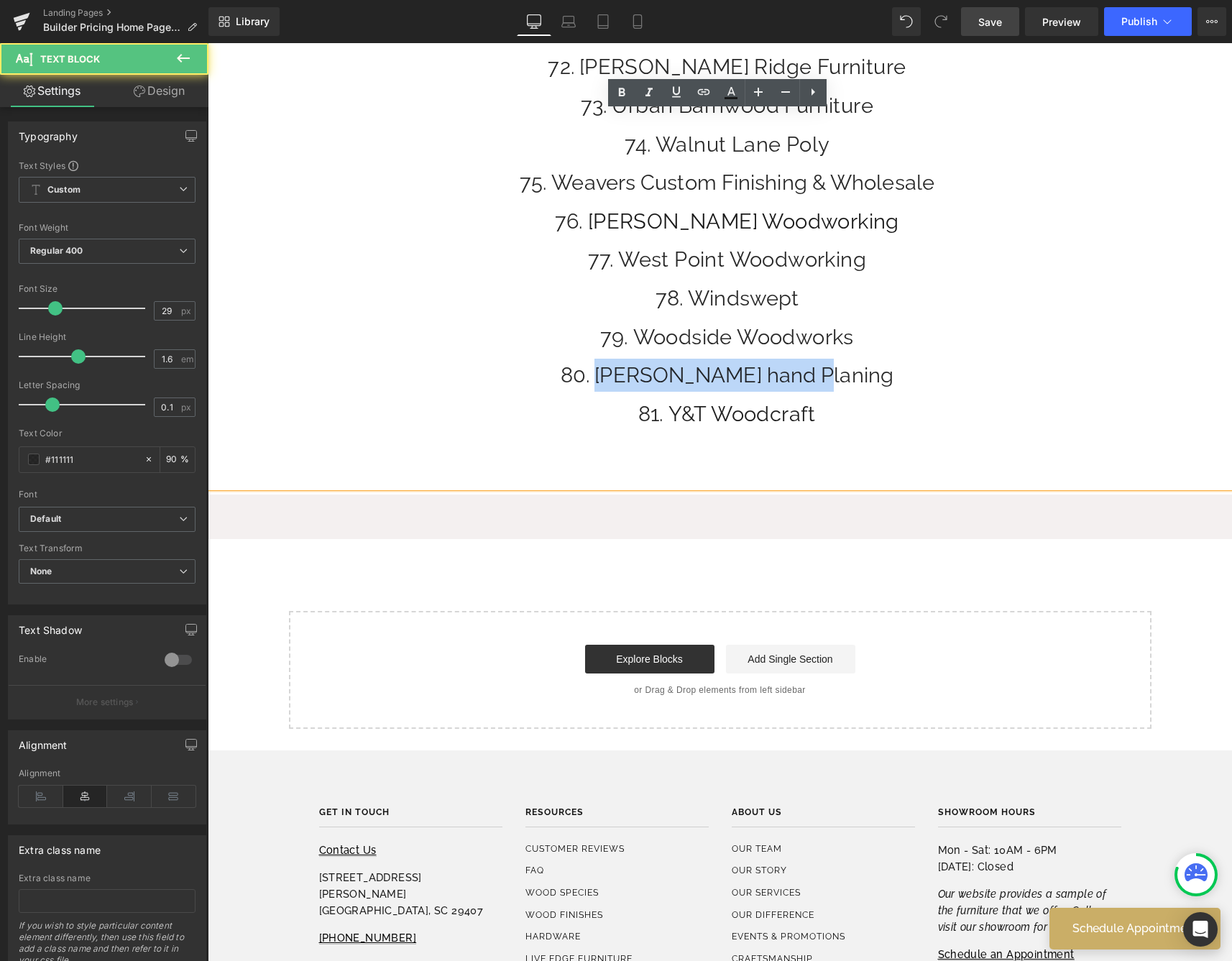
drag, startPoint x: 860, startPoint y: 378, endPoint x: 597, endPoint y: 375, distance: 263.0
click at [597, 375] on li "[PERSON_NAME] hand Planing" at bounding box center [727, 375] width 1010 height 33
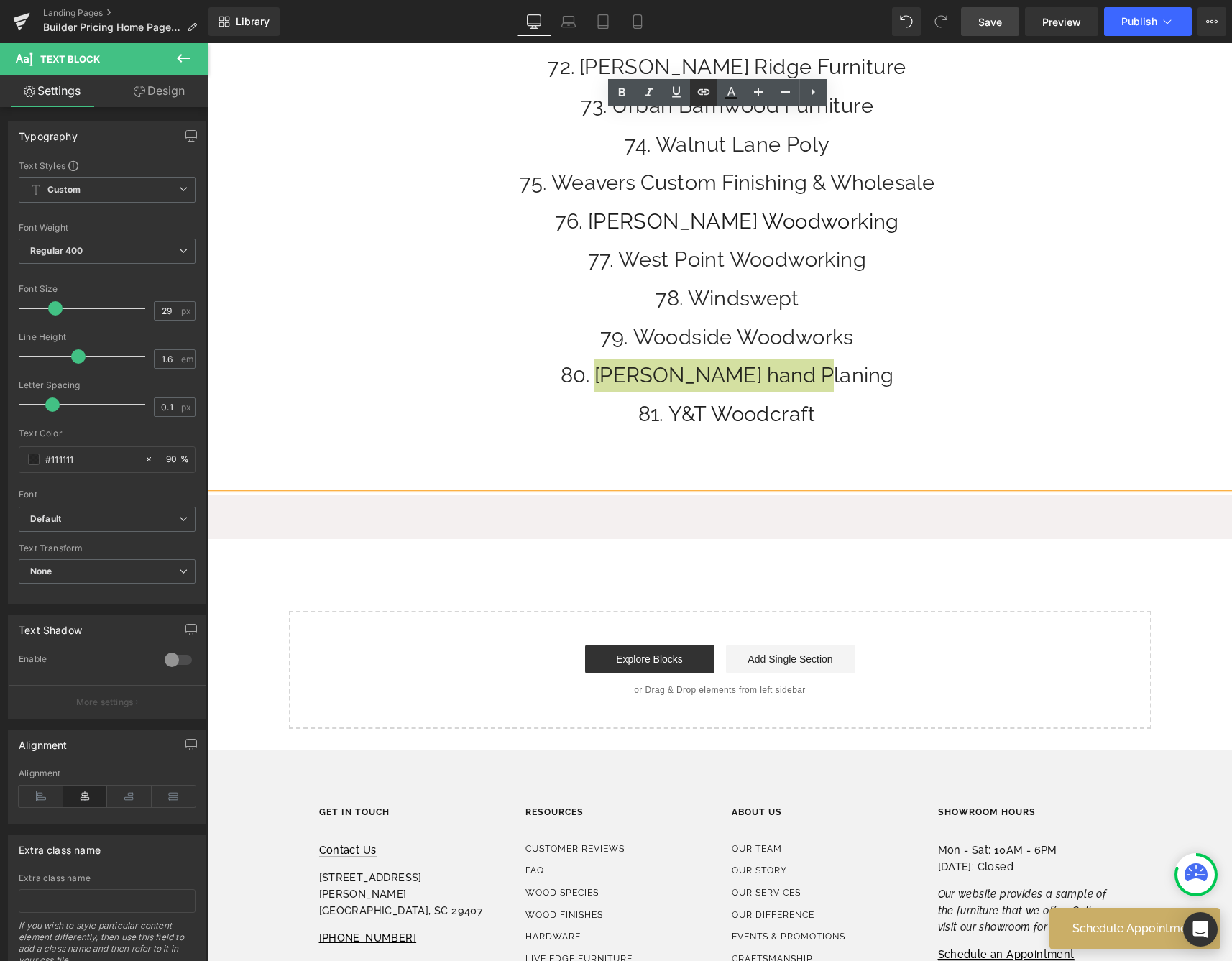
click at [704, 88] on icon at bounding box center [703, 91] width 17 height 17
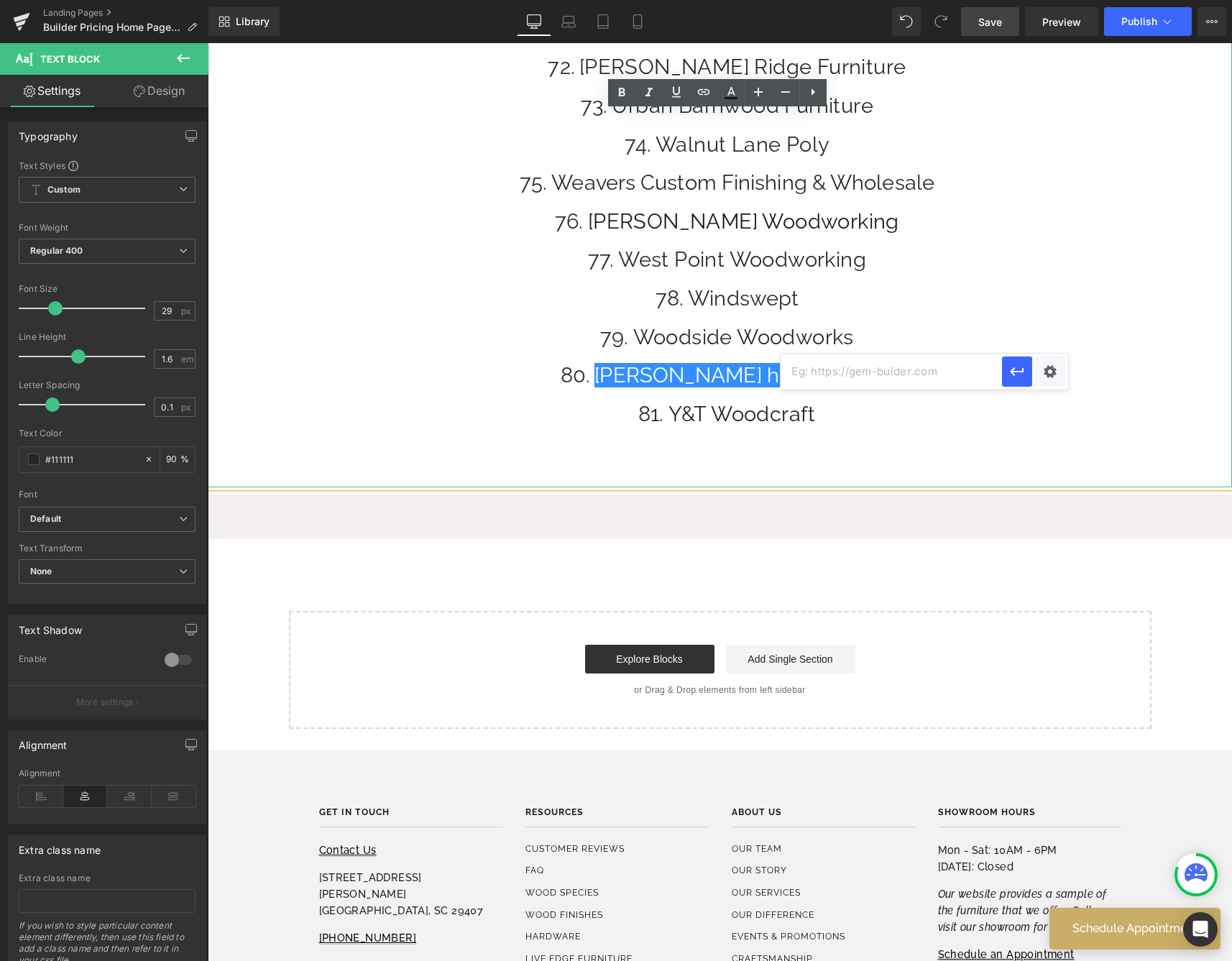
click at [824, 367] on input "text" at bounding box center [891, 371] width 221 height 36
paste input "[URL][DOMAIN_NAME]"
type input "[URL][DOMAIN_NAME]"
click at [1011, 371] on icon "button" at bounding box center [1016, 371] width 14 height 9
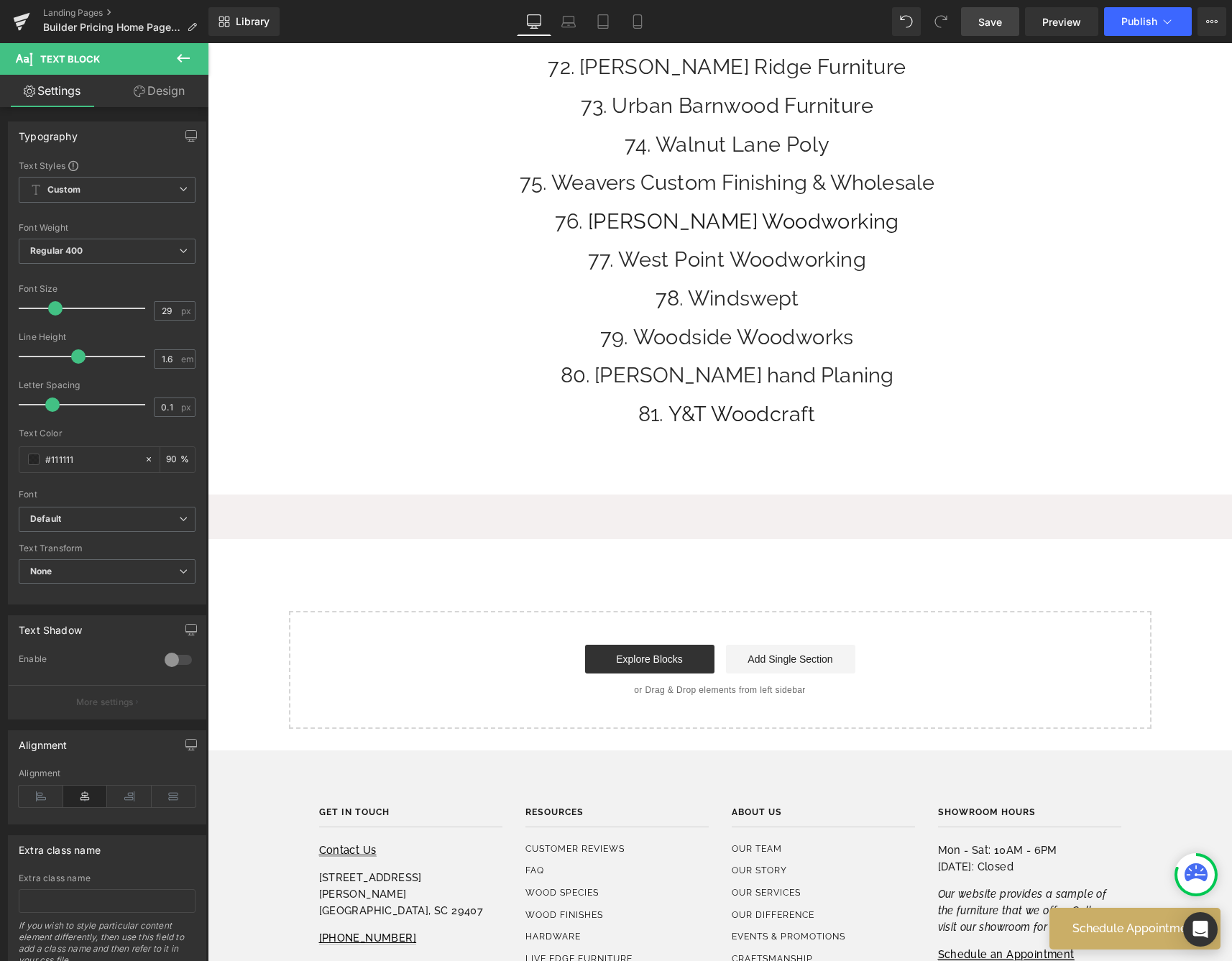
click at [986, 25] on span "Save" at bounding box center [990, 22] width 24 height 15
click at [1140, 30] on button "Publish" at bounding box center [1147, 21] width 87 height 29
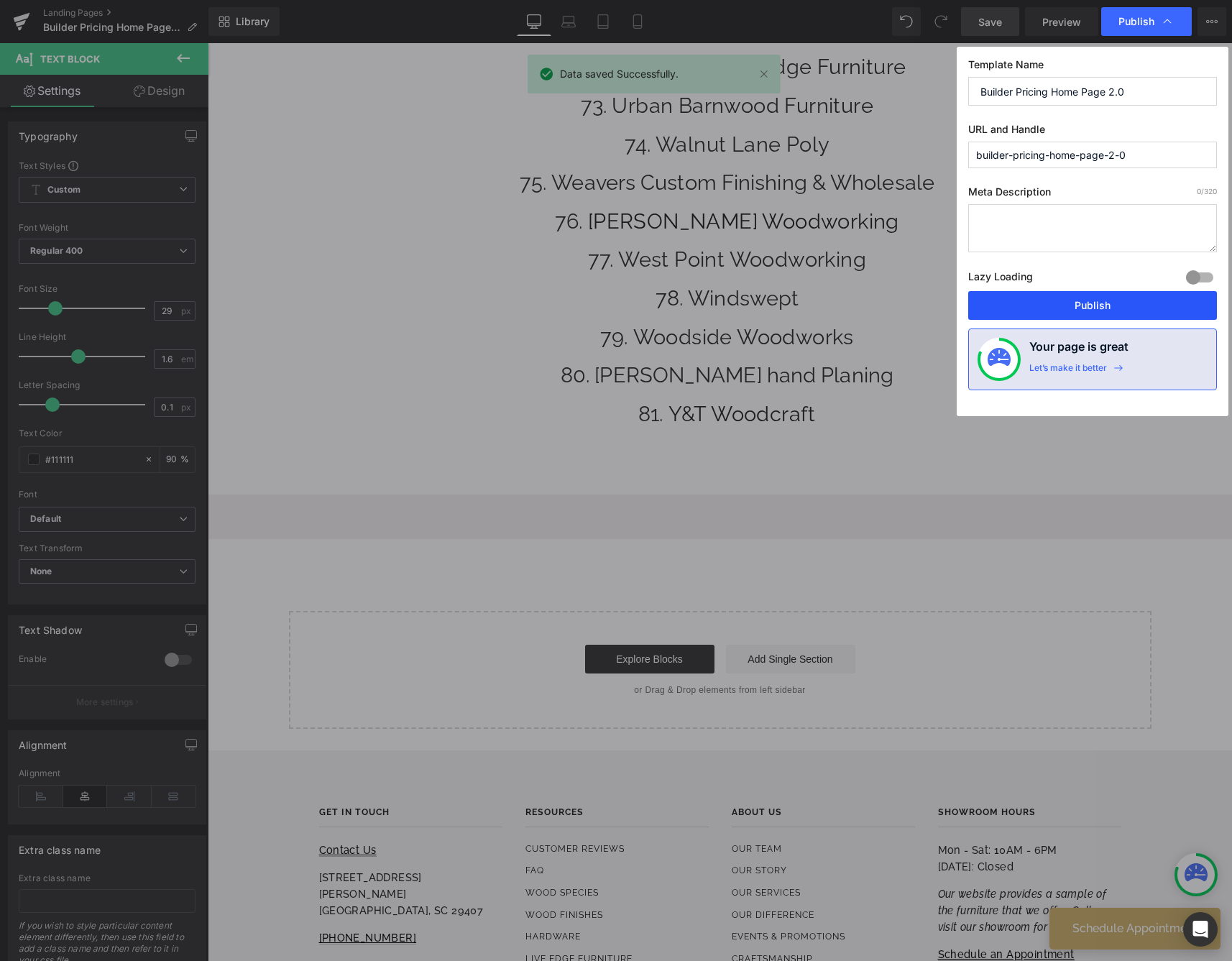
click at [1040, 315] on button "Publish" at bounding box center [1092, 305] width 249 height 29
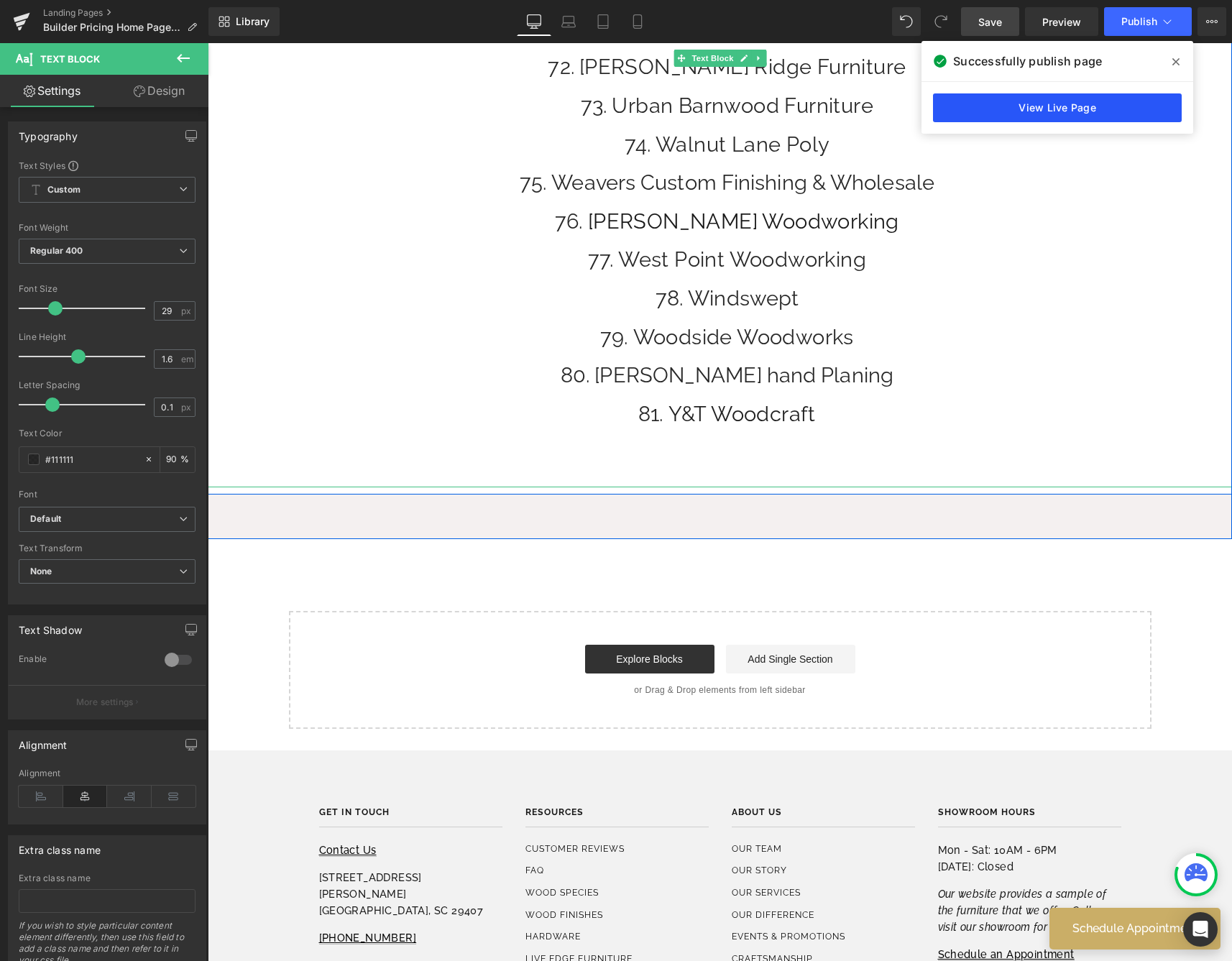
click at [1023, 106] on link "View Live Page" at bounding box center [1056, 107] width 249 height 29
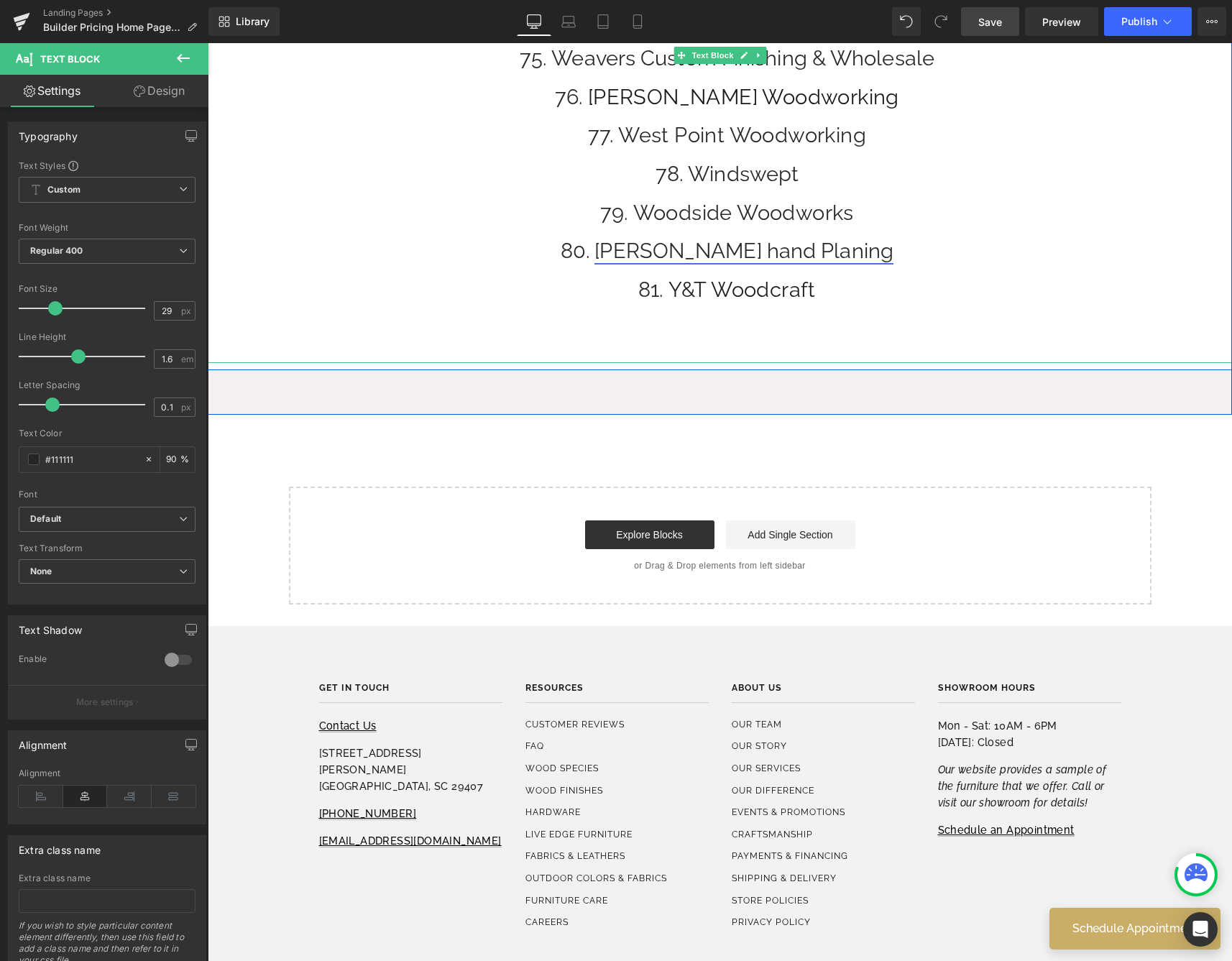
scroll to position [3180, 0]
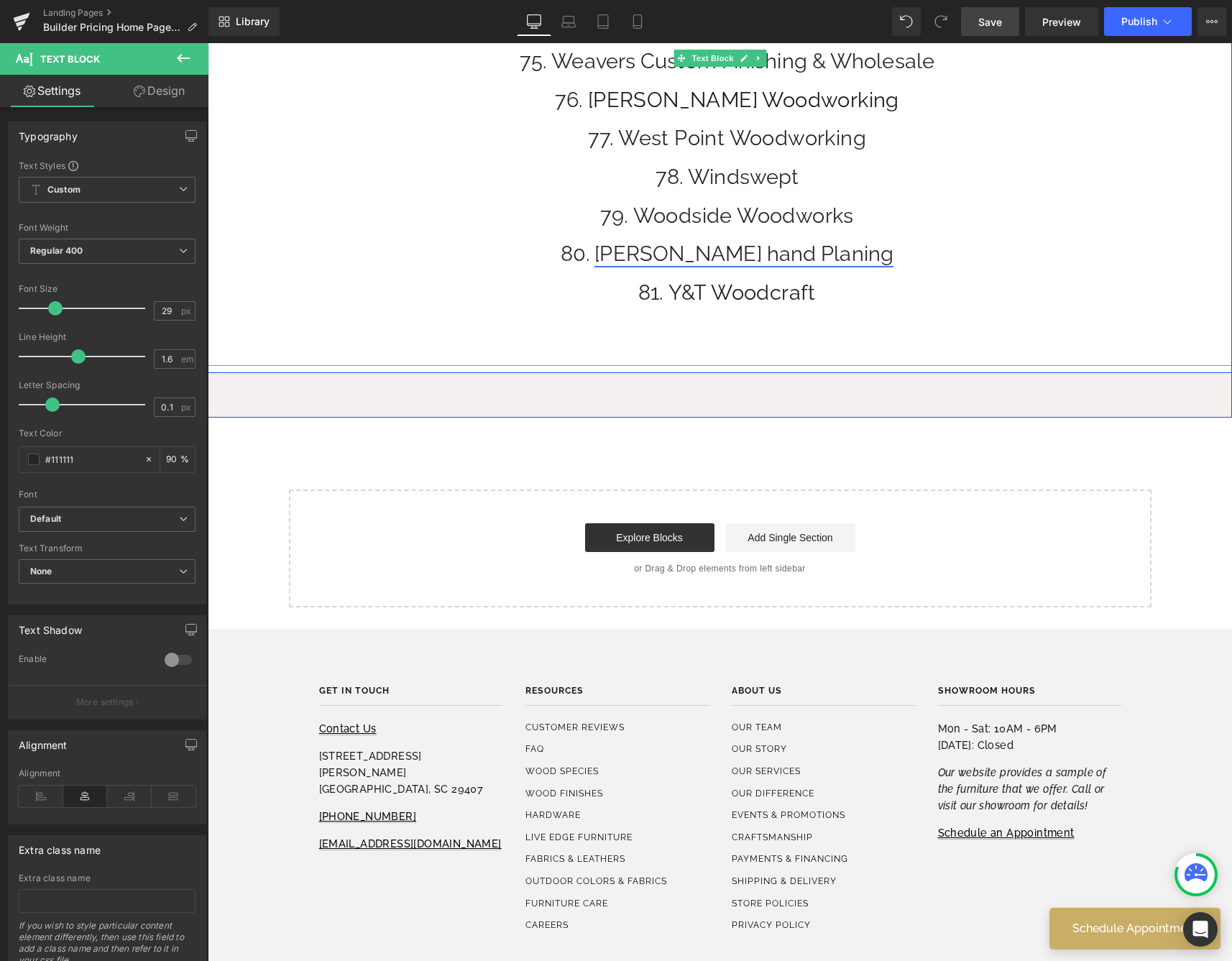
click at [728, 242] on link "[PERSON_NAME] hand Planing" at bounding box center [744, 254] width 299 height 24
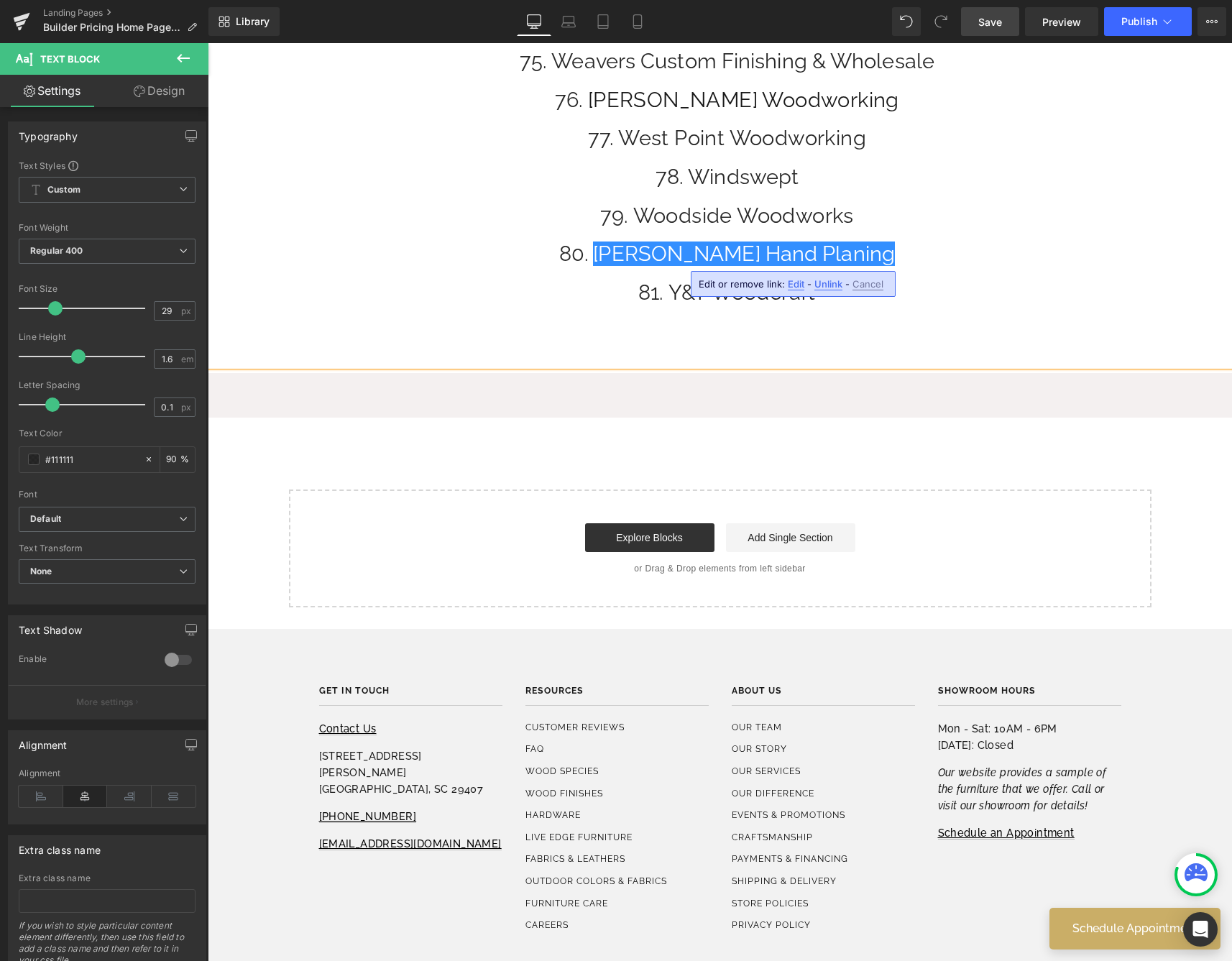
click at [994, 27] on span "Save" at bounding box center [990, 22] width 24 height 15
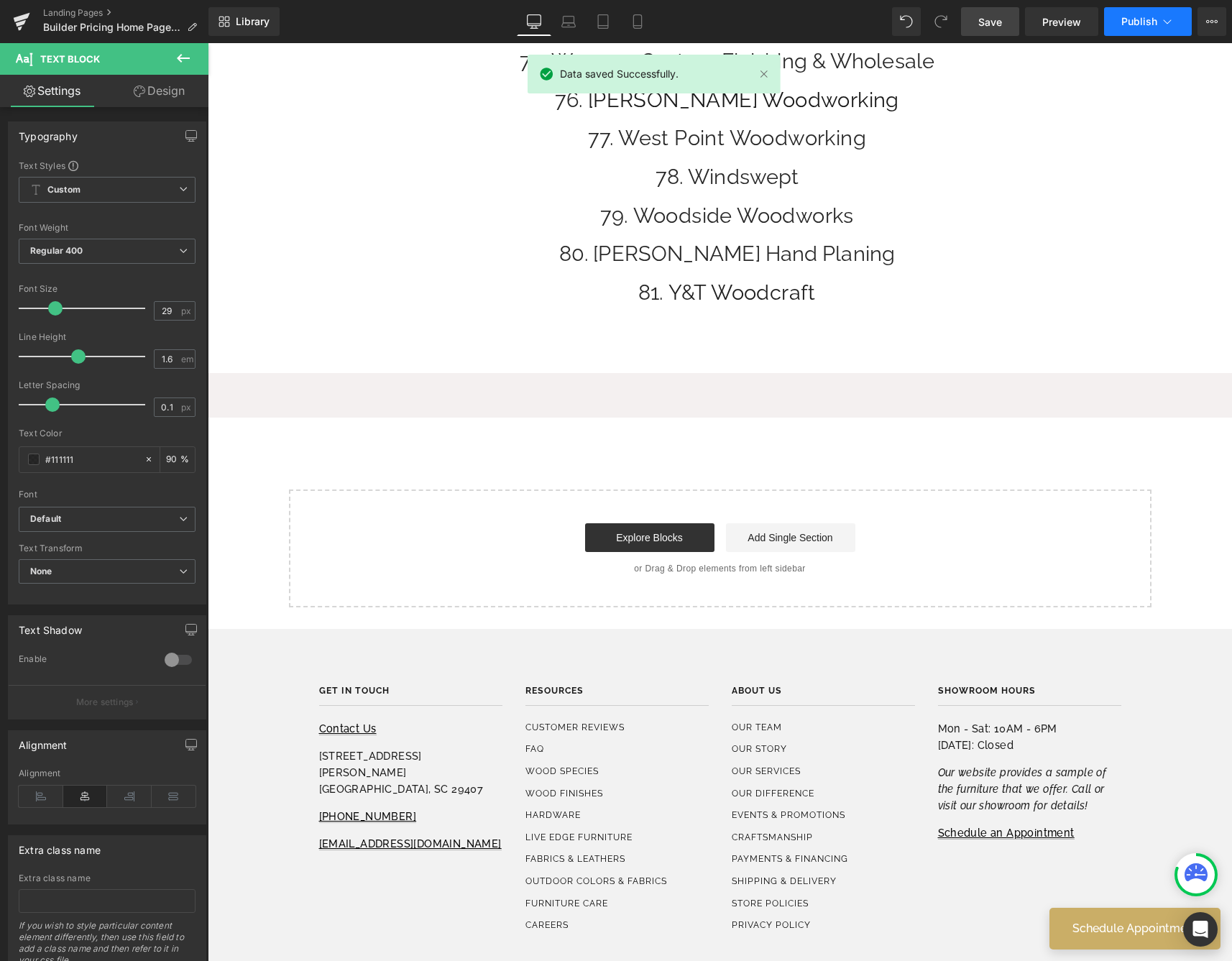
click at [1141, 21] on span "Publish" at bounding box center [1139, 21] width 36 height 11
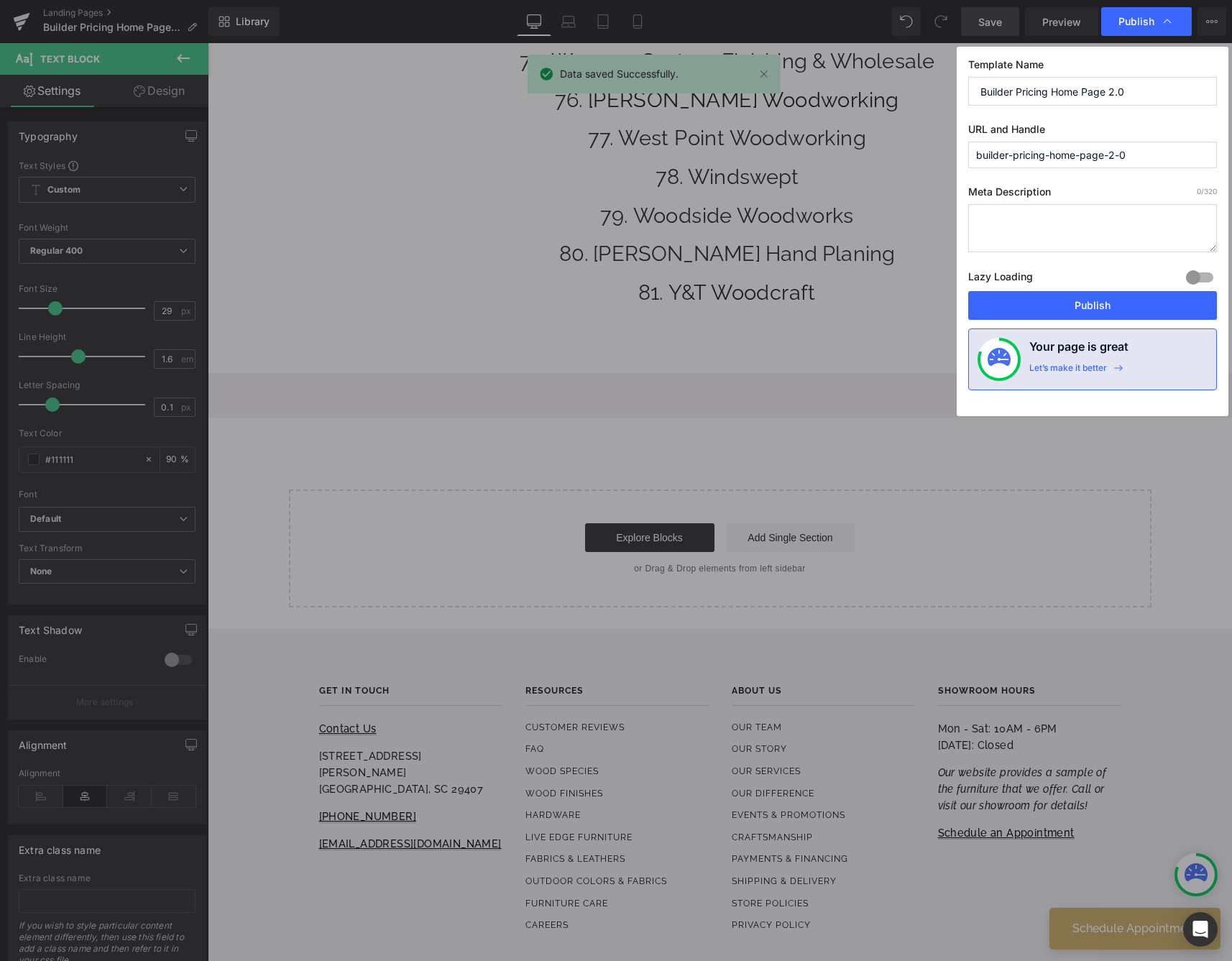
click at [1016, 281] on label "Lazy Loading Build" at bounding box center [1000, 278] width 64 height 24
click at [1022, 292] on button "Publish" at bounding box center [1092, 305] width 249 height 29
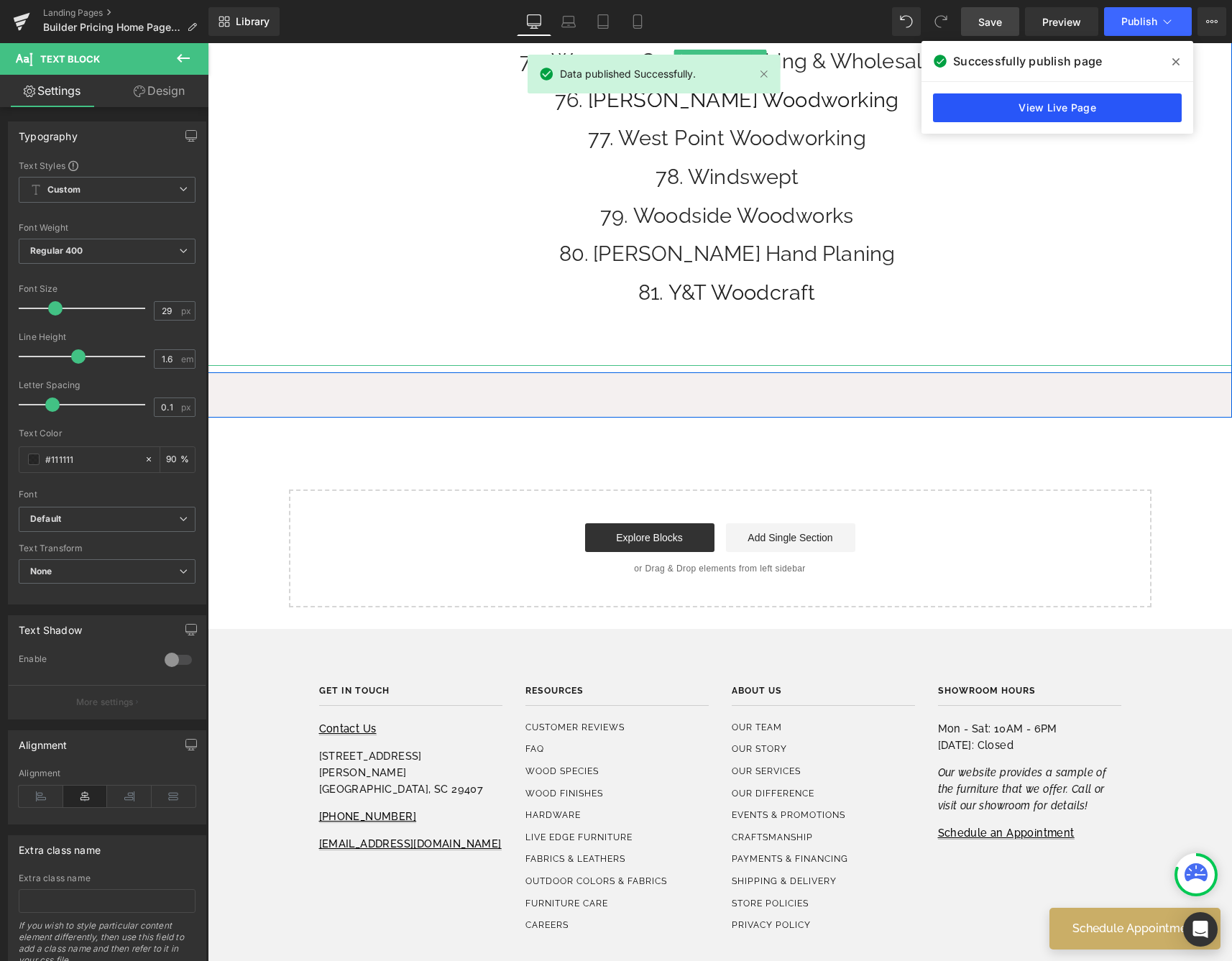
click at [1030, 109] on link "View Live Page" at bounding box center [1056, 107] width 249 height 29
